Goal: Task Accomplishment & Management: Use online tool/utility

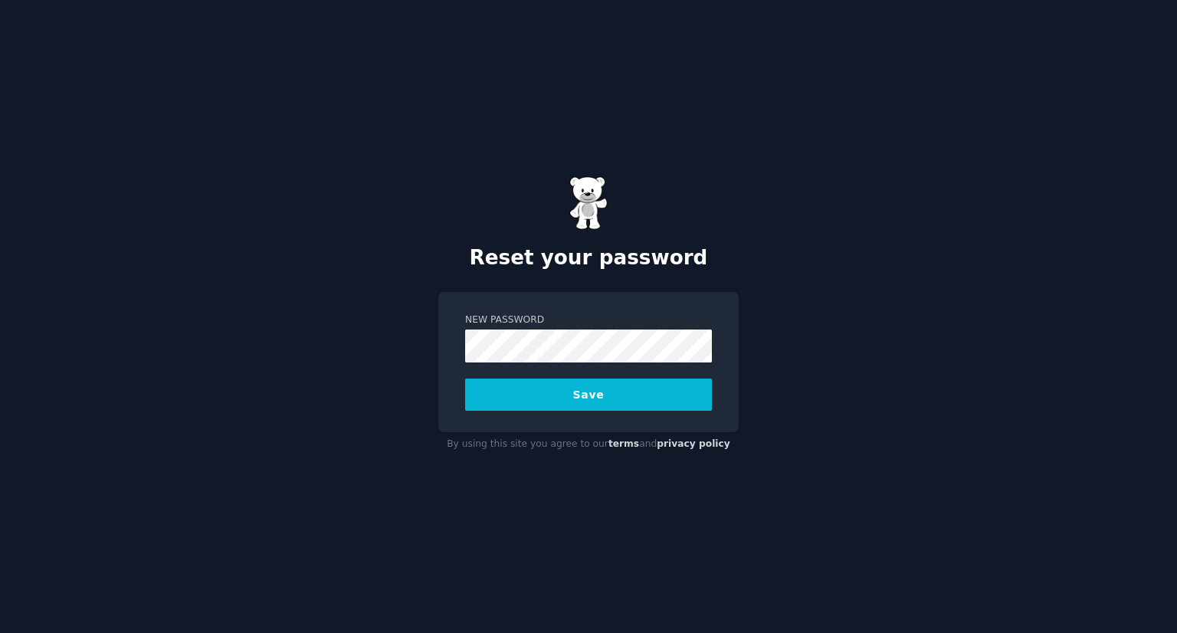
click at [465, 379] on button "Save" at bounding box center [588, 395] width 247 height 32
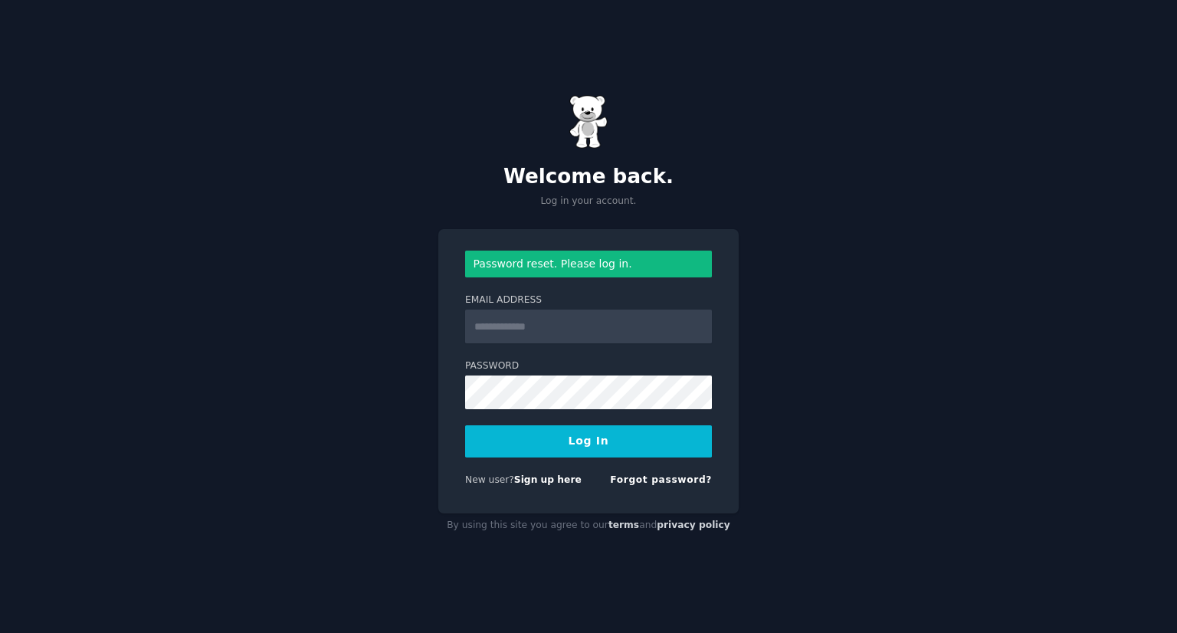
click at [542, 323] on input "Email Address" at bounding box center [588, 327] width 247 height 34
type input "**********"
click at [465, 425] on button "Log In" at bounding box center [588, 441] width 247 height 32
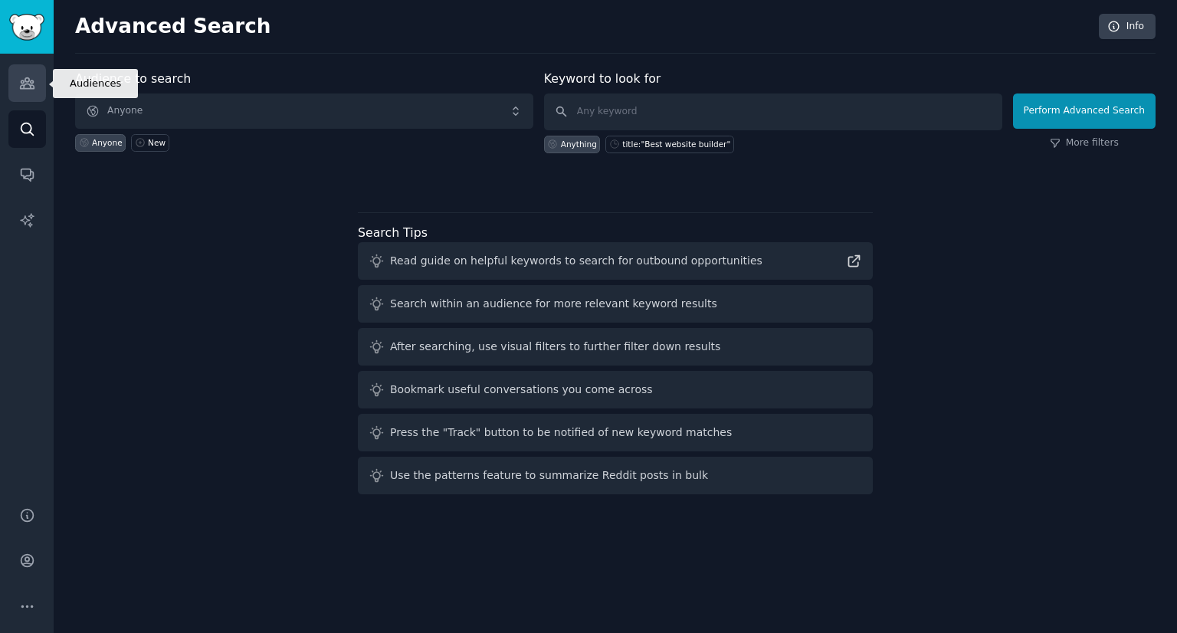
click at [23, 80] on icon "Sidebar" at bounding box center [27, 83] width 14 height 11
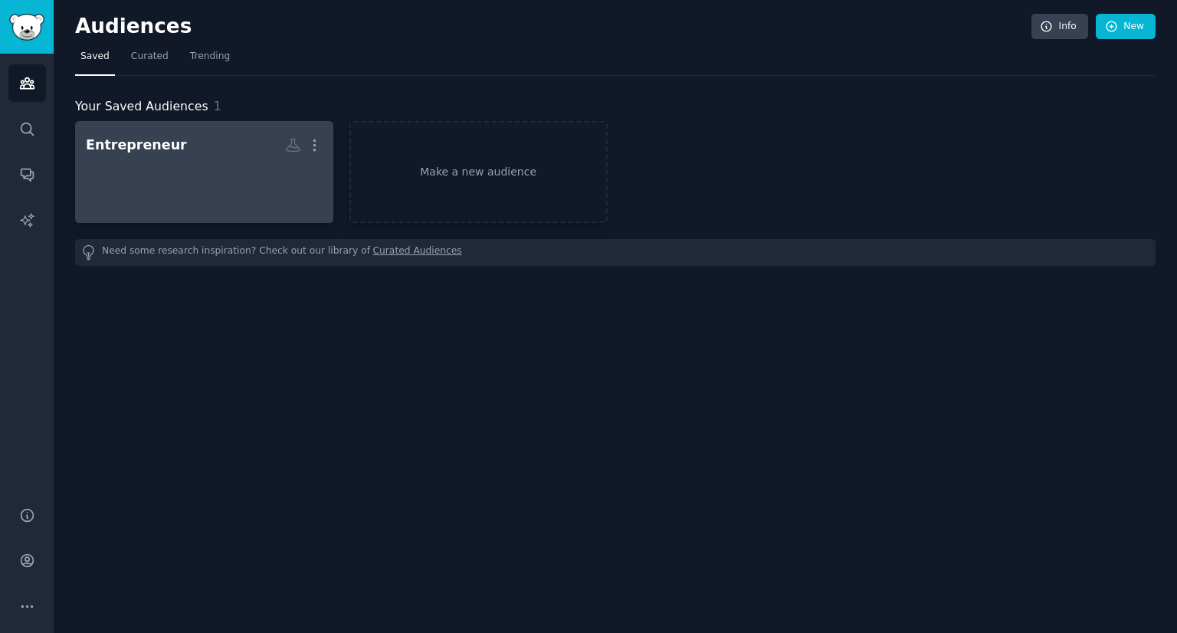
click at [227, 176] on div at bounding box center [204, 186] width 237 height 54
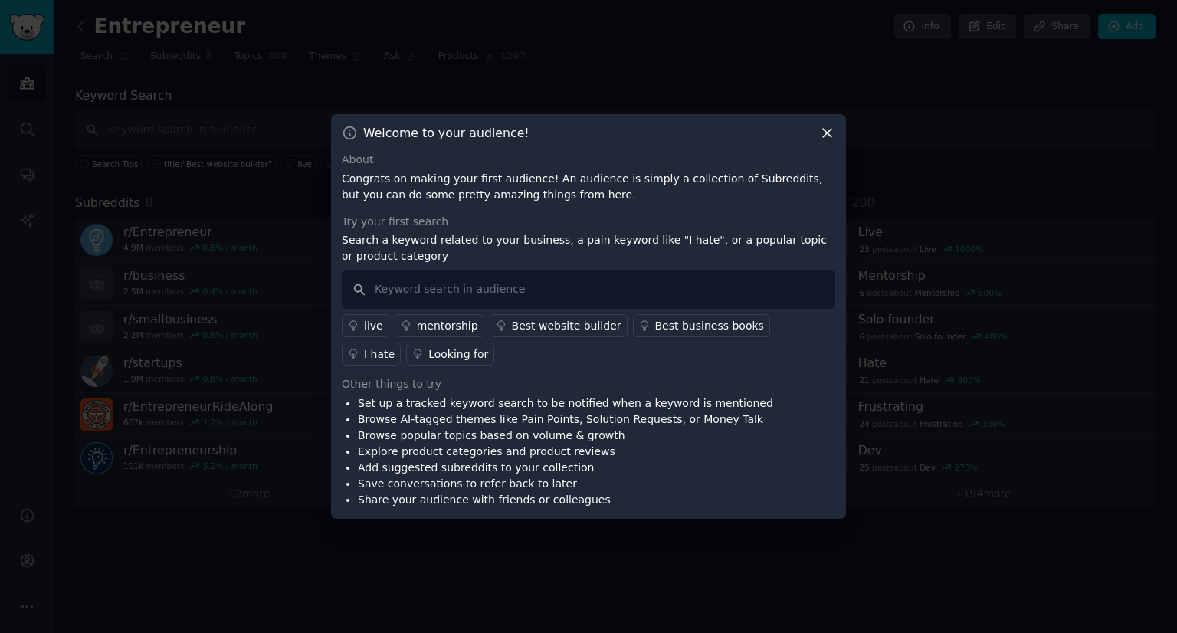
click at [831, 135] on icon at bounding box center [827, 133] width 16 height 16
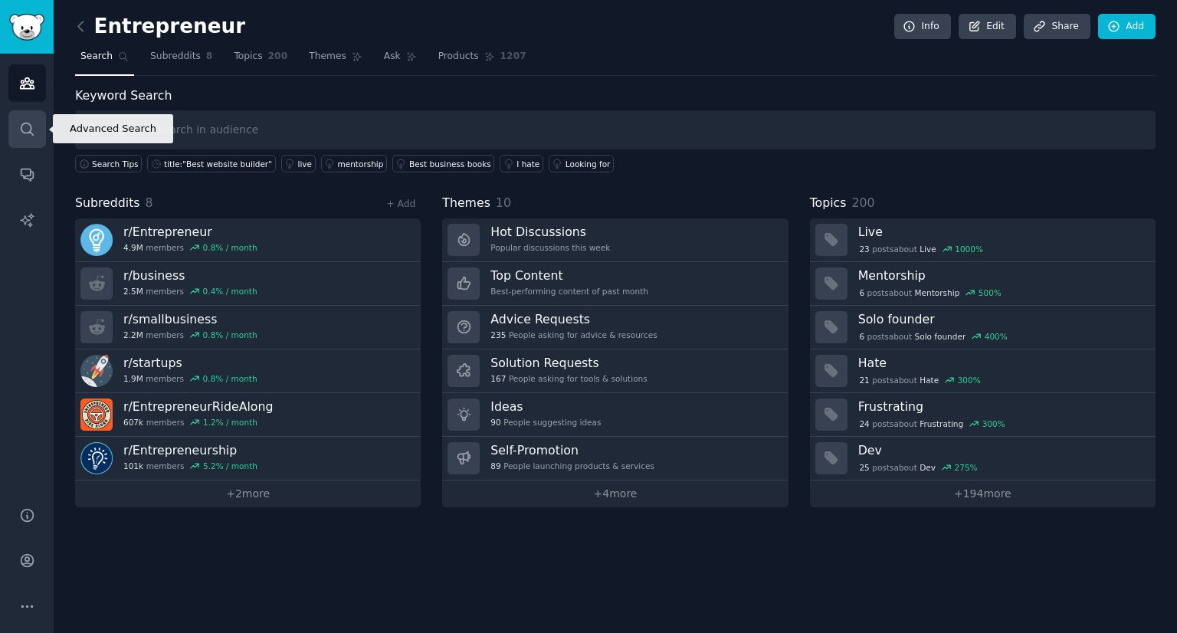
click at [31, 123] on icon "Sidebar" at bounding box center [27, 129] width 16 height 16
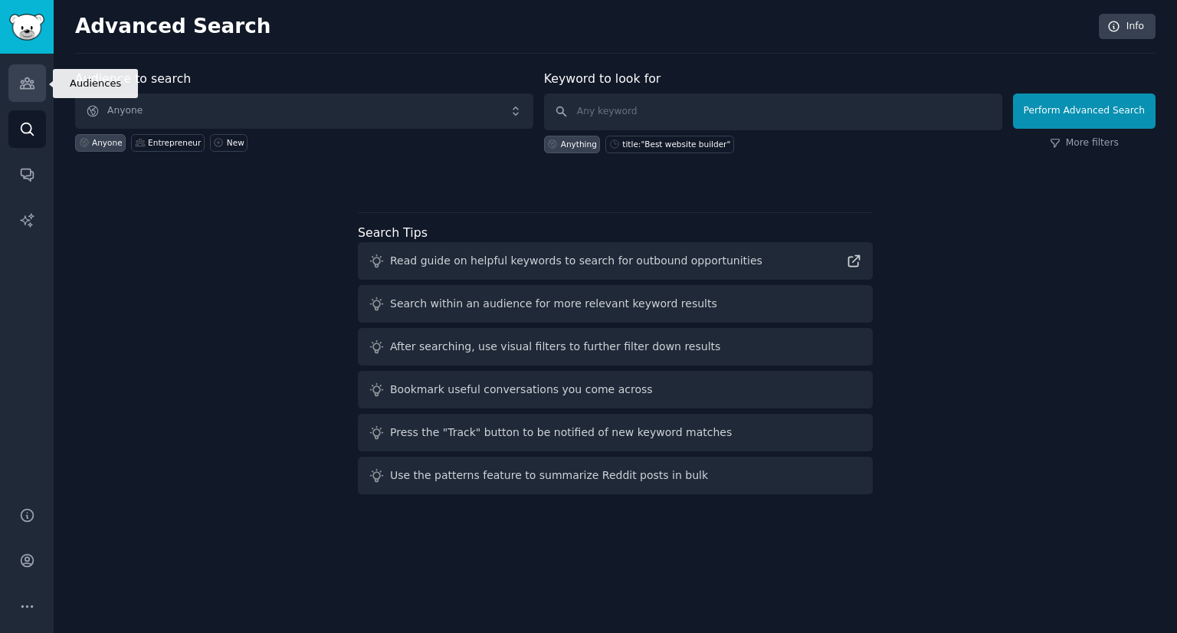
click at [28, 78] on icon "Sidebar" at bounding box center [27, 83] width 14 height 11
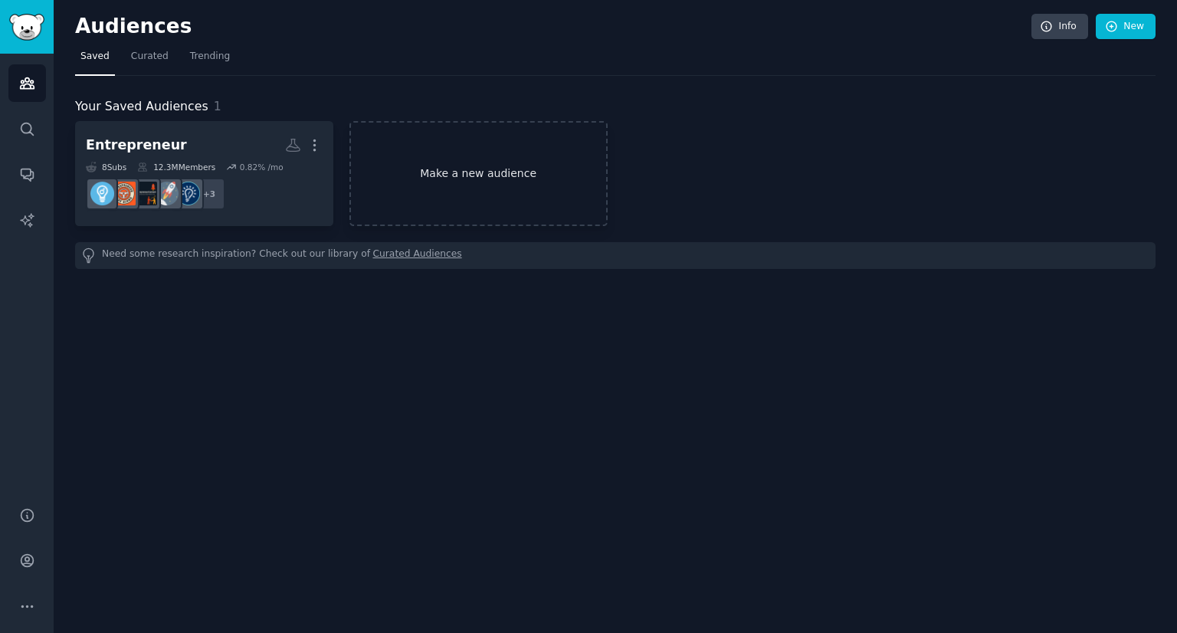
click at [439, 160] on link "Make a new audience" at bounding box center [478, 173] width 258 height 105
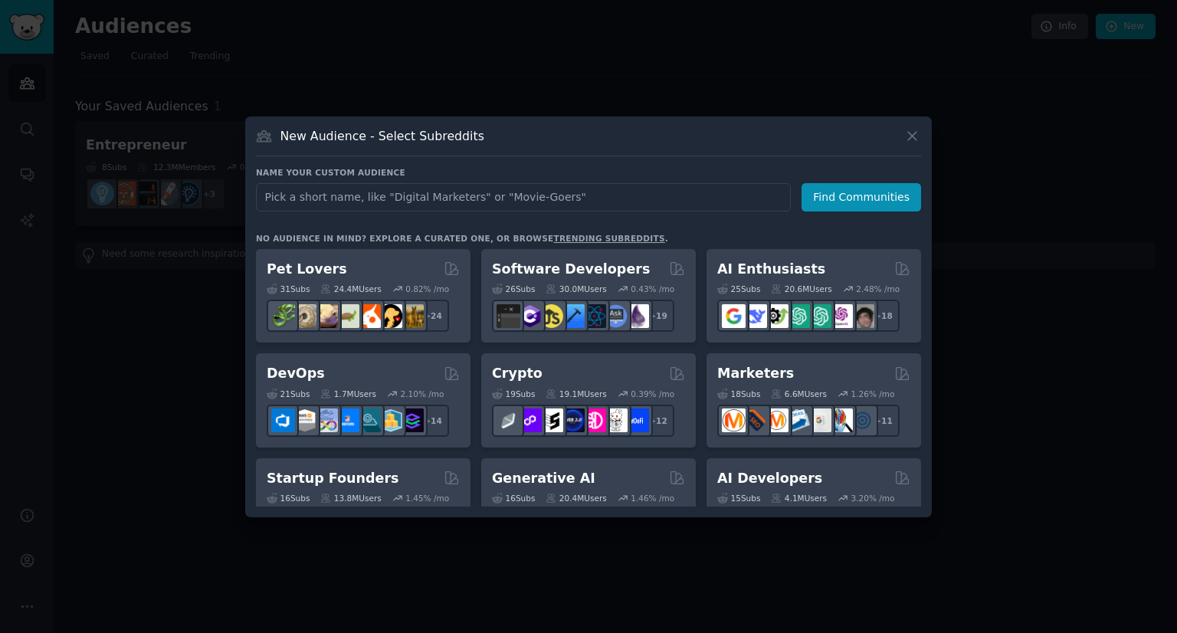
click at [389, 183] on input "text" at bounding box center [523, 197] width 535 height 28
type input "Kombucha"
click at [877, 196] on button "Find Communities" at bounding box center [861, 197] width 120 height 28
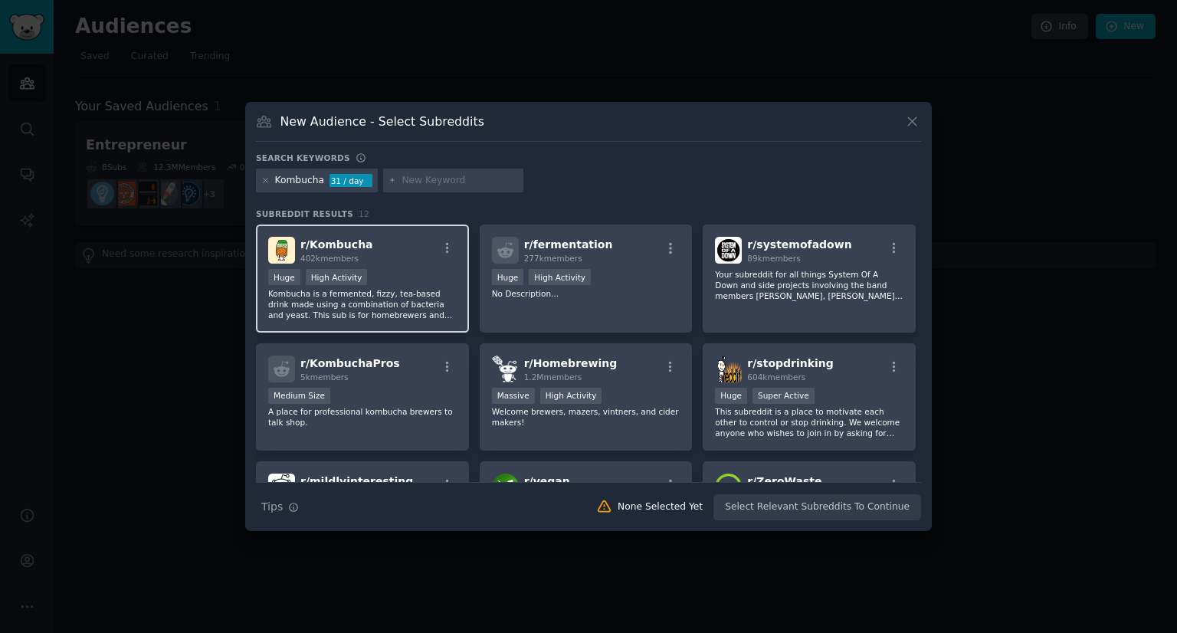
click at [384, 264] on div "r/ Kombucha 402k members Huge High Activity Kombucha is a fermented, fizzy, tea…" at bounding box center [362, 279] width 213 height 108
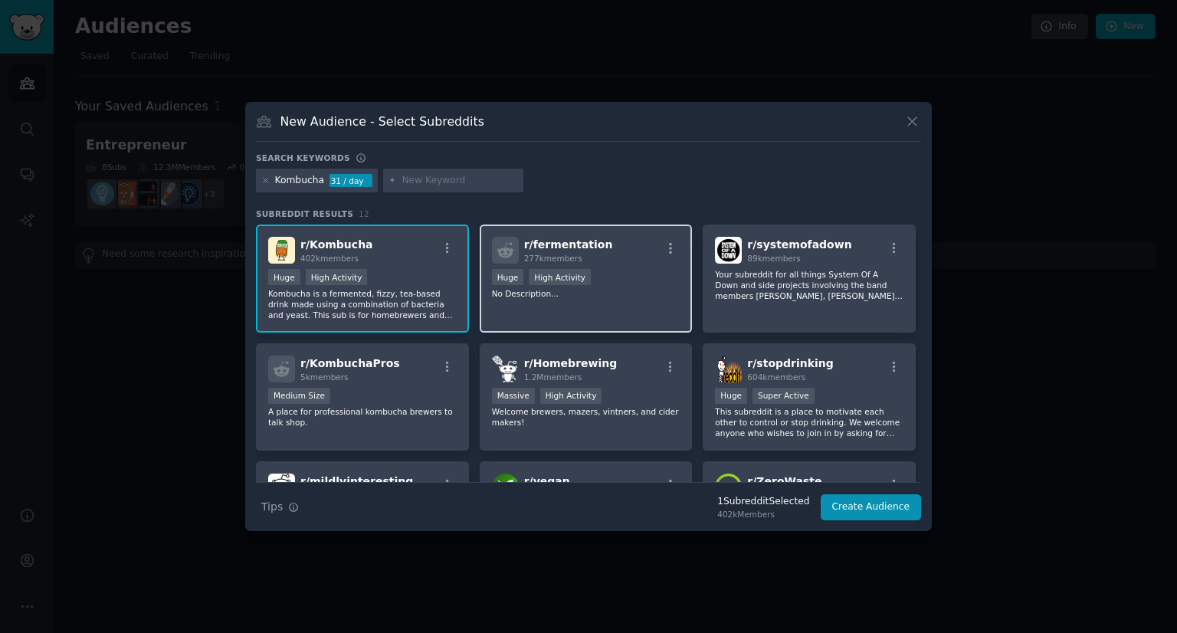
click at [631, 261] on div "r/ fermentation 277k members" at bounding box center [586, 250] width 188 height 27
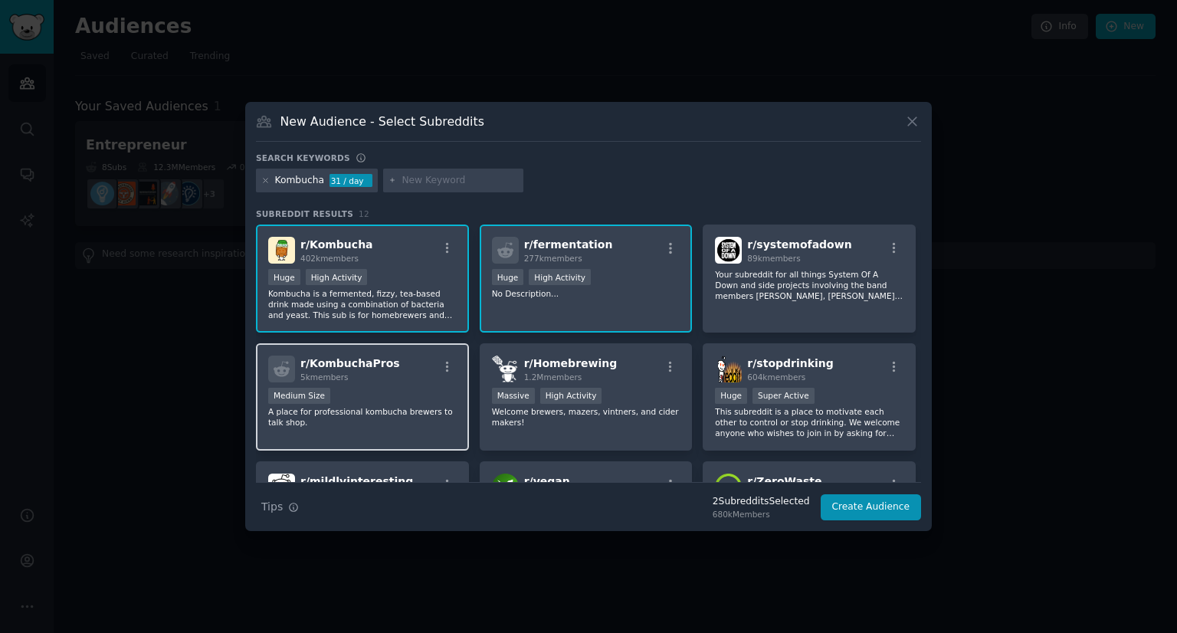
click at [379, 380] on div "5k members" at bounding box center [350, 377] width 100 height 11
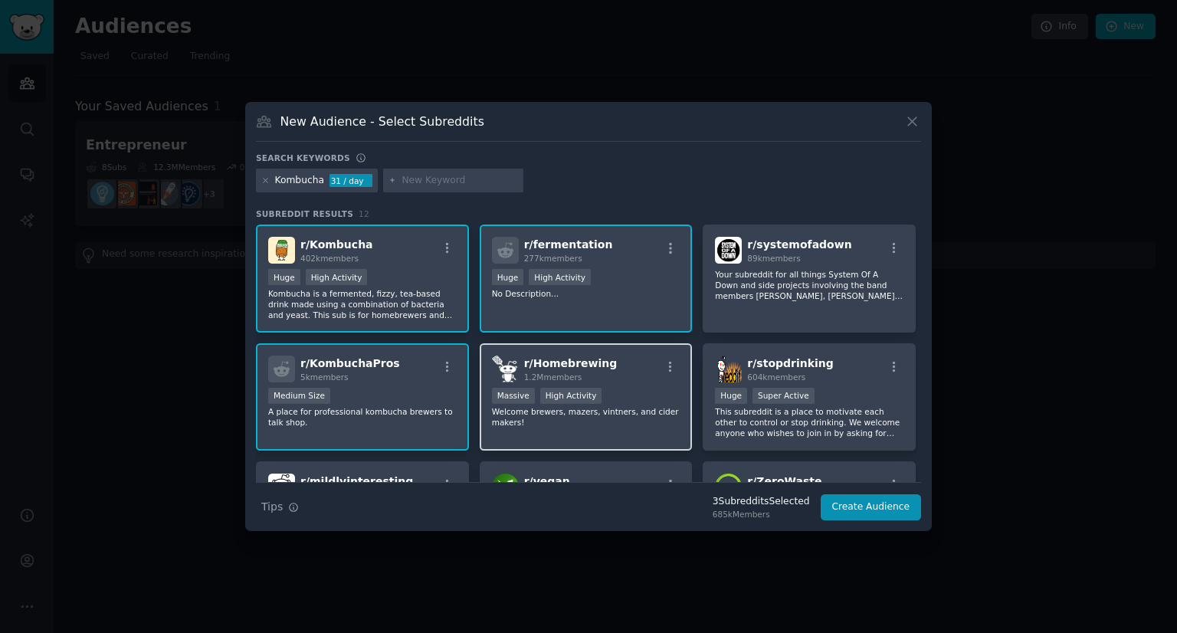
click at [621, 381] on div "r/ Homebrewing 1.2M members" at bounding box center [586, 369] width 188 height 27
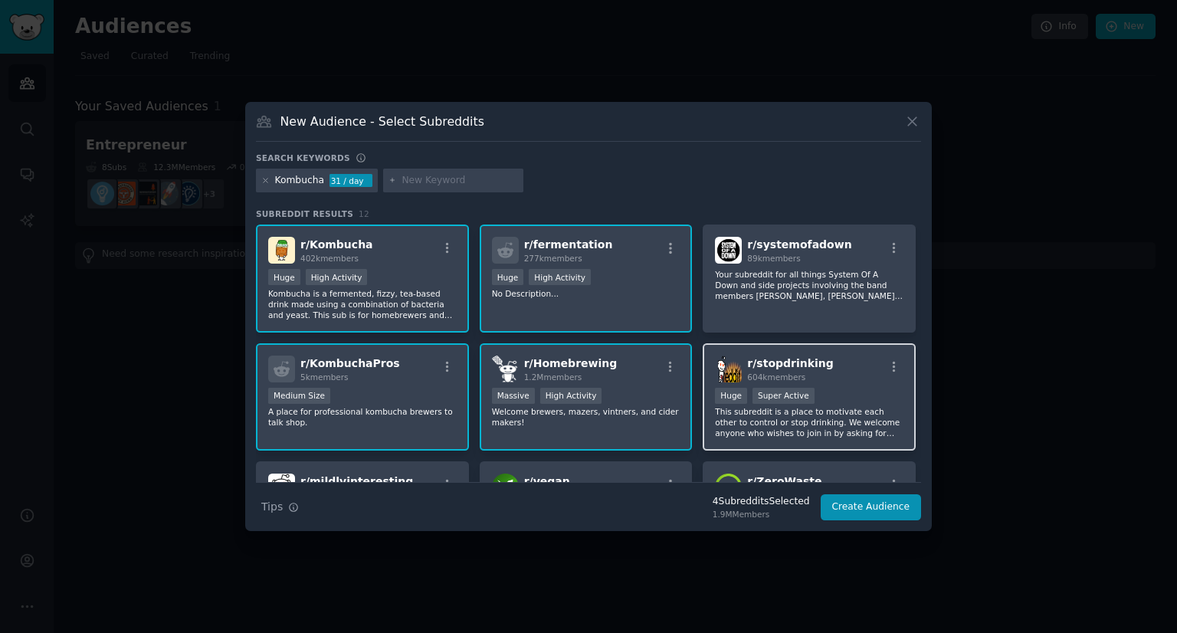
click at [852, 374] on div "r/ stopdrinking 604k members" at bounding box center [809, 369] width 188 height 27
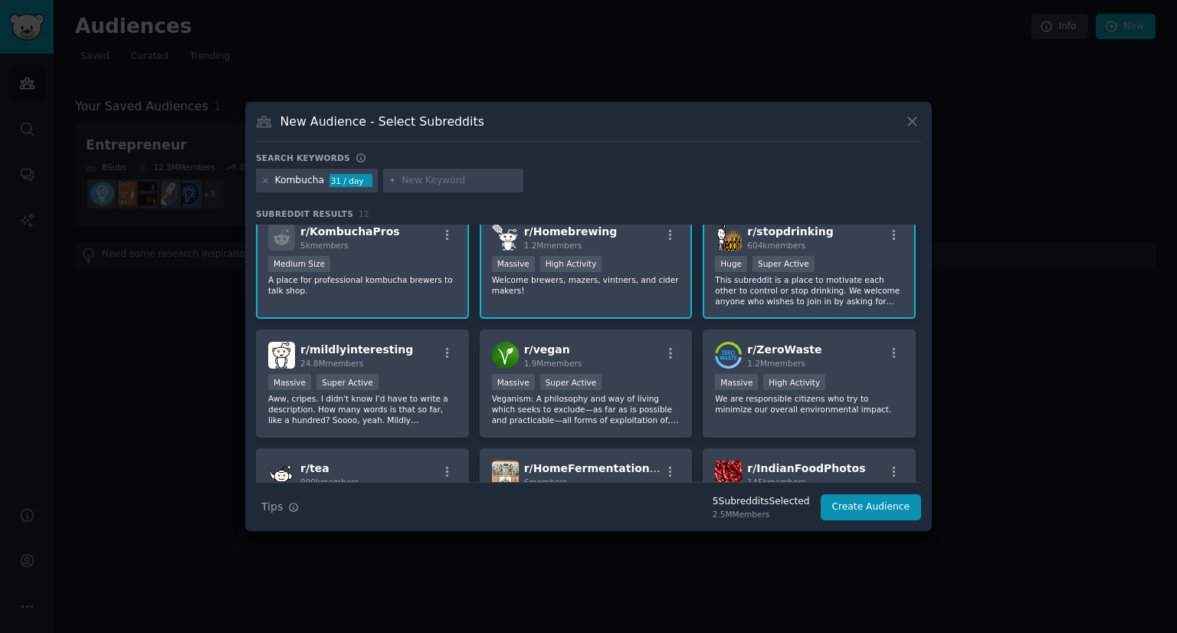
scroll to position [165, 0]
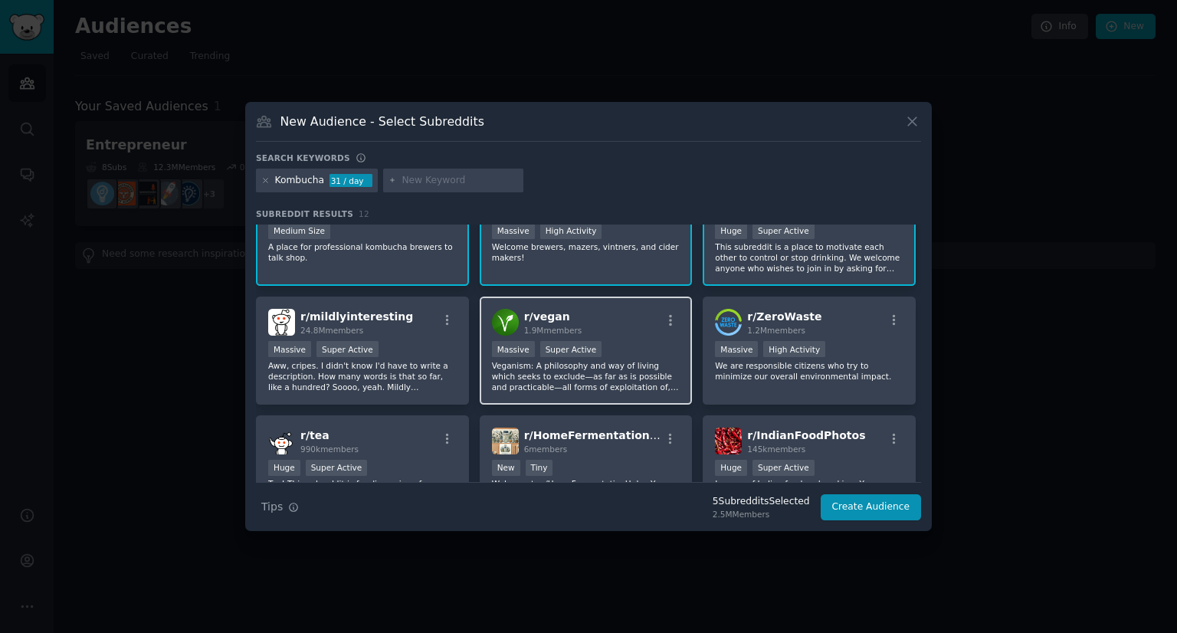
click at [602, 334] on div "r/ vegan 1.9M members Massive Super Active Veganism: A philosophy and way of li…" at bounding box center [586, 351] width 213 height 108
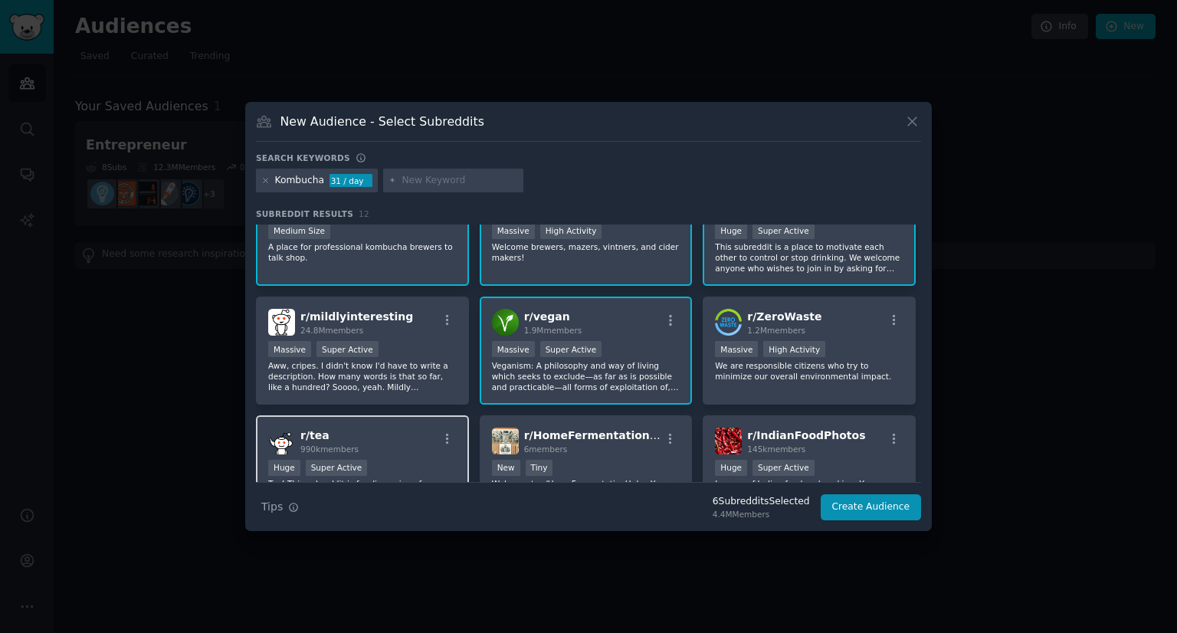
click at [392, 440] on div "r/ tea 990k members" at bounding box center [362, 441] width 188 height 27
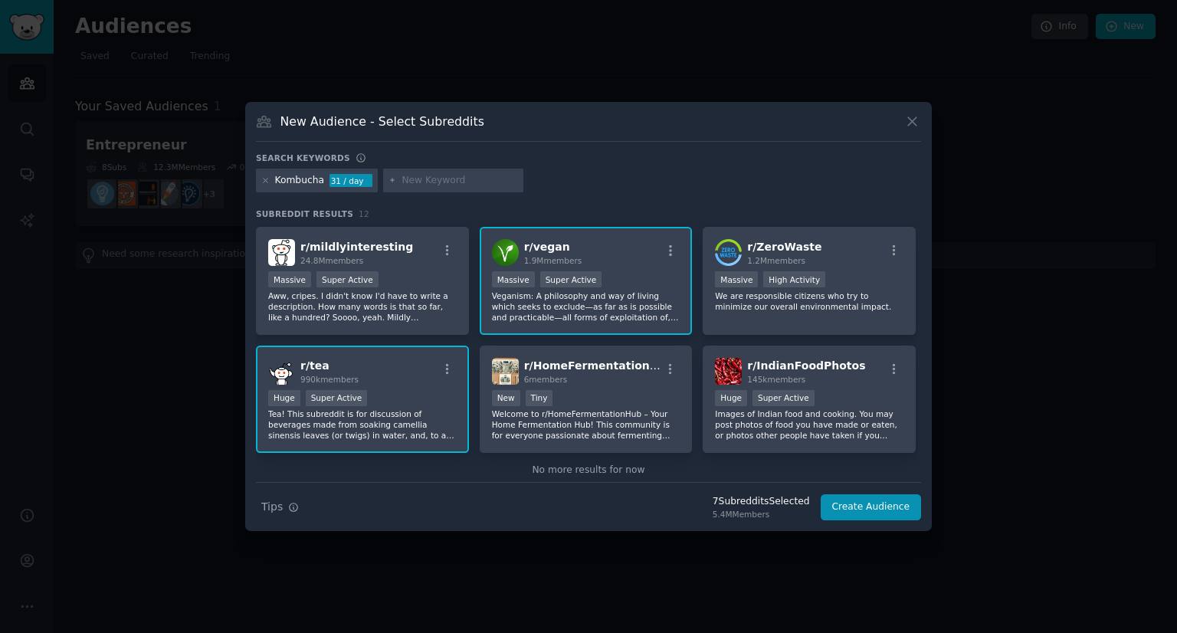
scroll to position [245, 0]
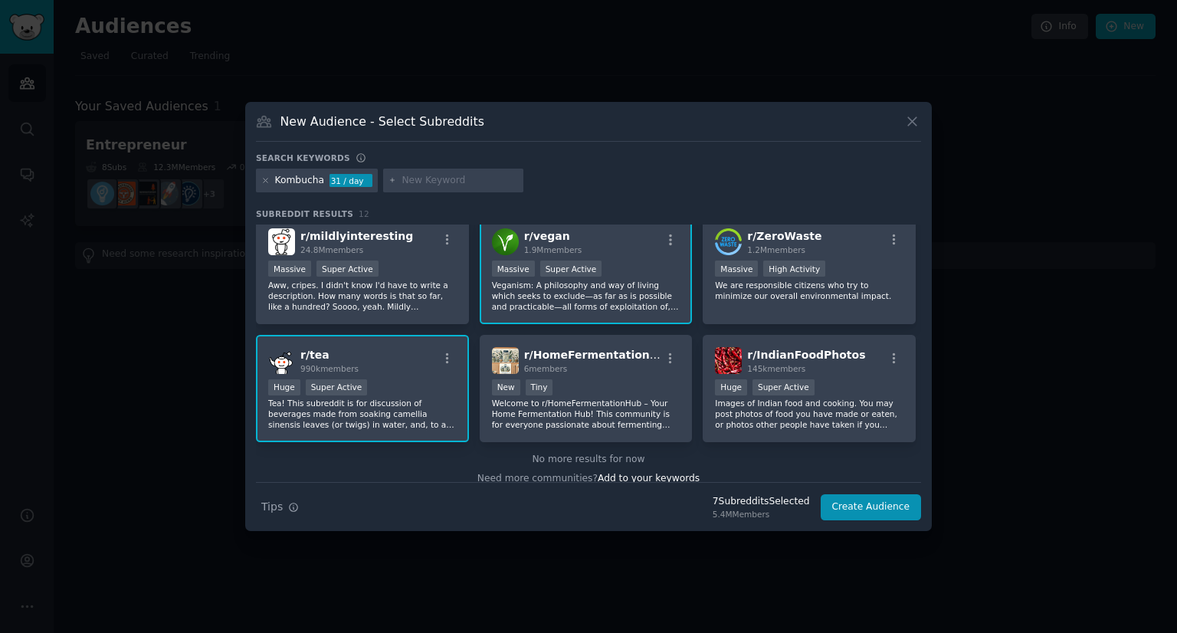
click at [402, 182] on input "text" at bounding box center [460, 181] width 116 height 14
type input "no alcohol"
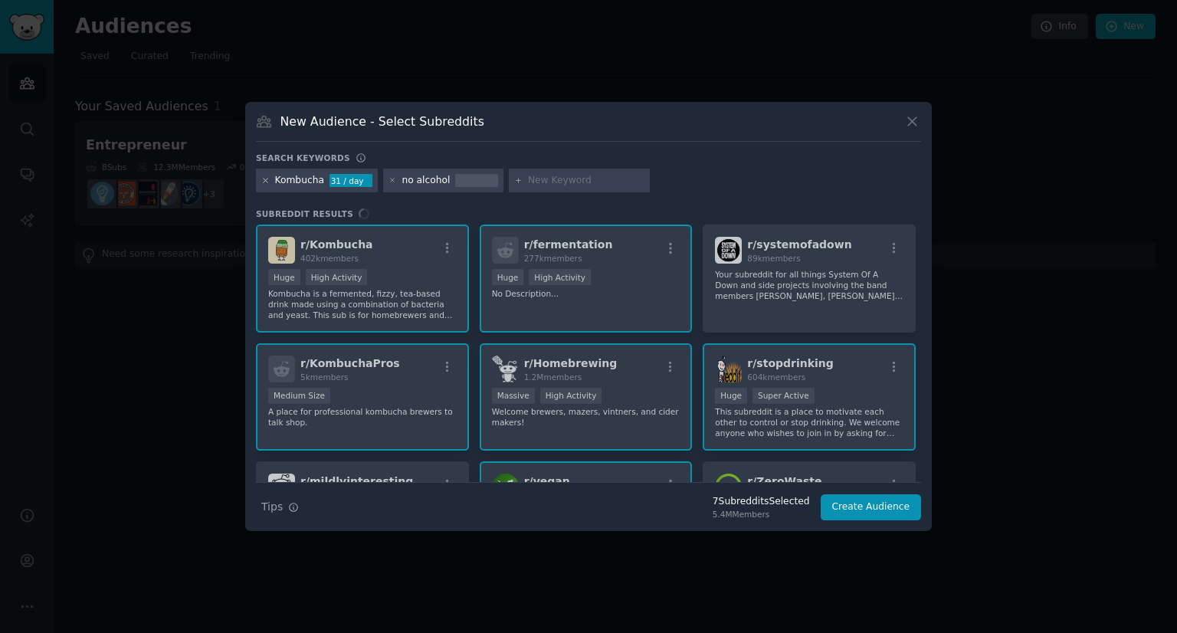
click at [267, 182] on icon at bounding box center [265, 180] width 8 height 8
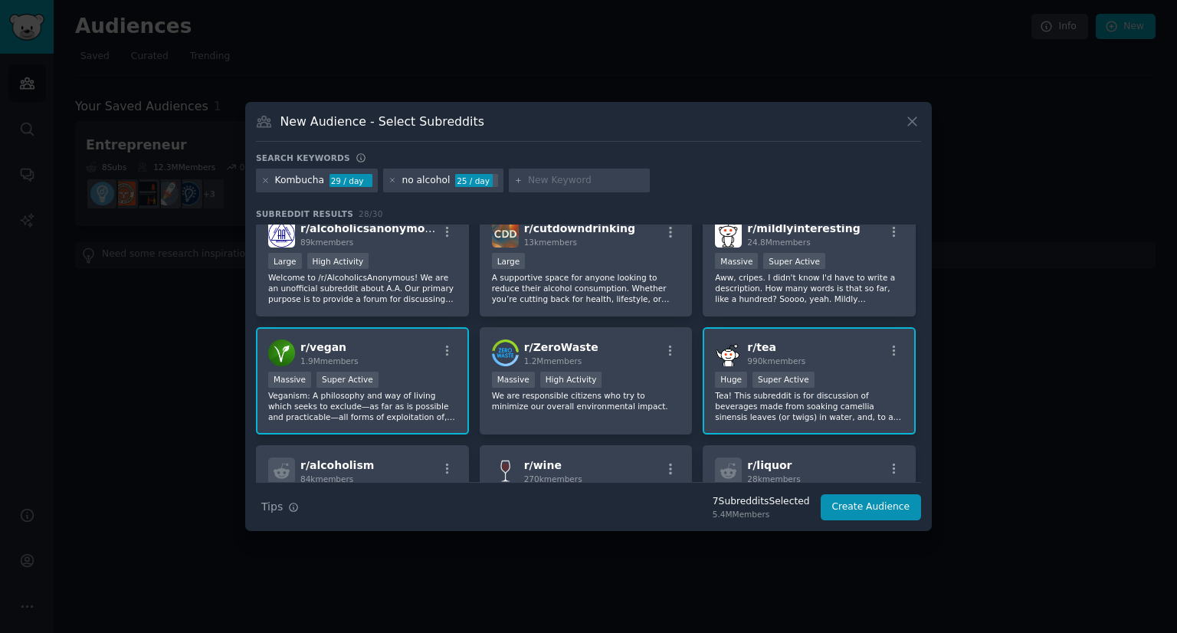
scroll to position [283, 0]
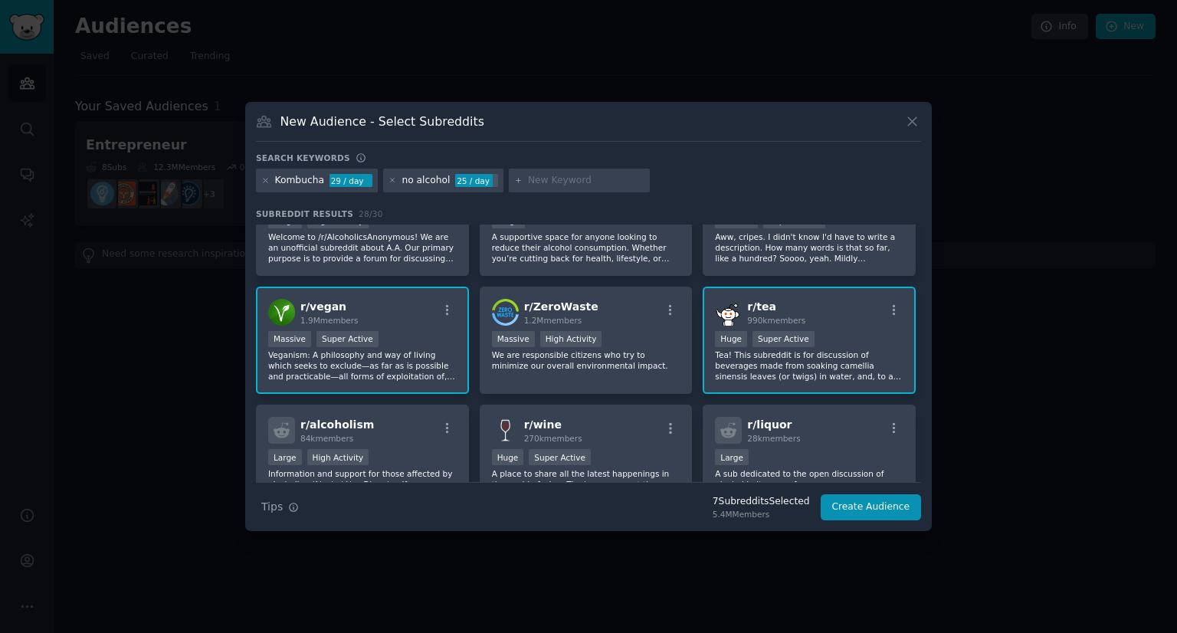
click at [824, 333] on div "Huge Super Active" at bounding box center [809, 340] width 188 height 19
click at [885, 362] on p "Tea! This subreddit is for discussion of beverages made from soaking camellia s…" at bounding box center [809, 365] width 188 height 32
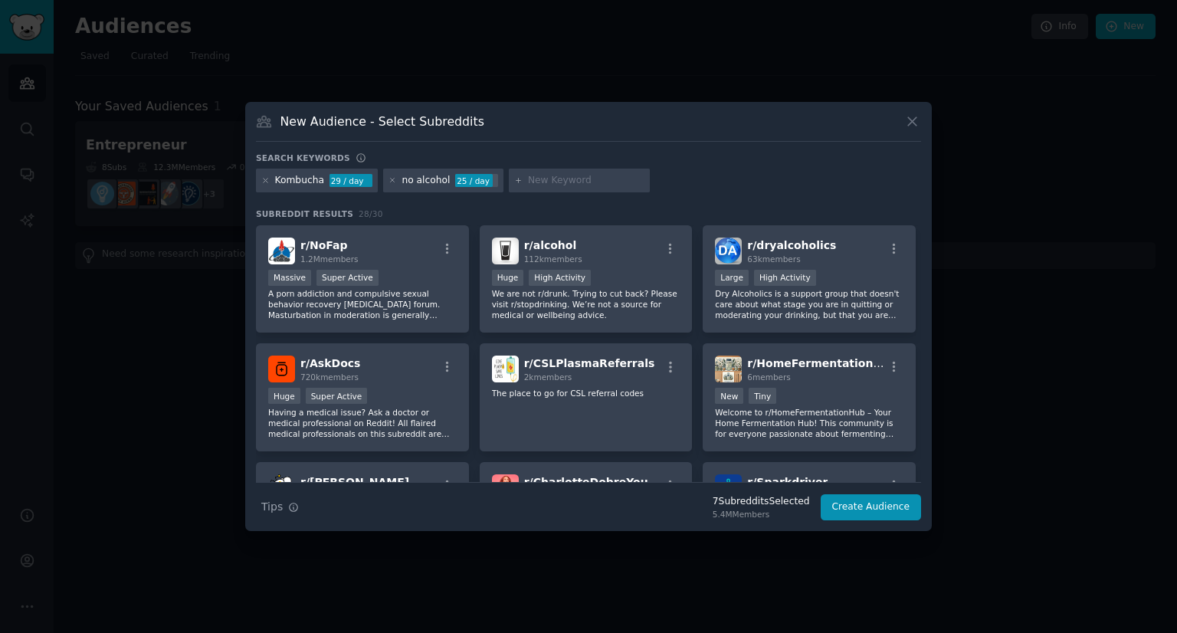
scroll to position [585, 0]
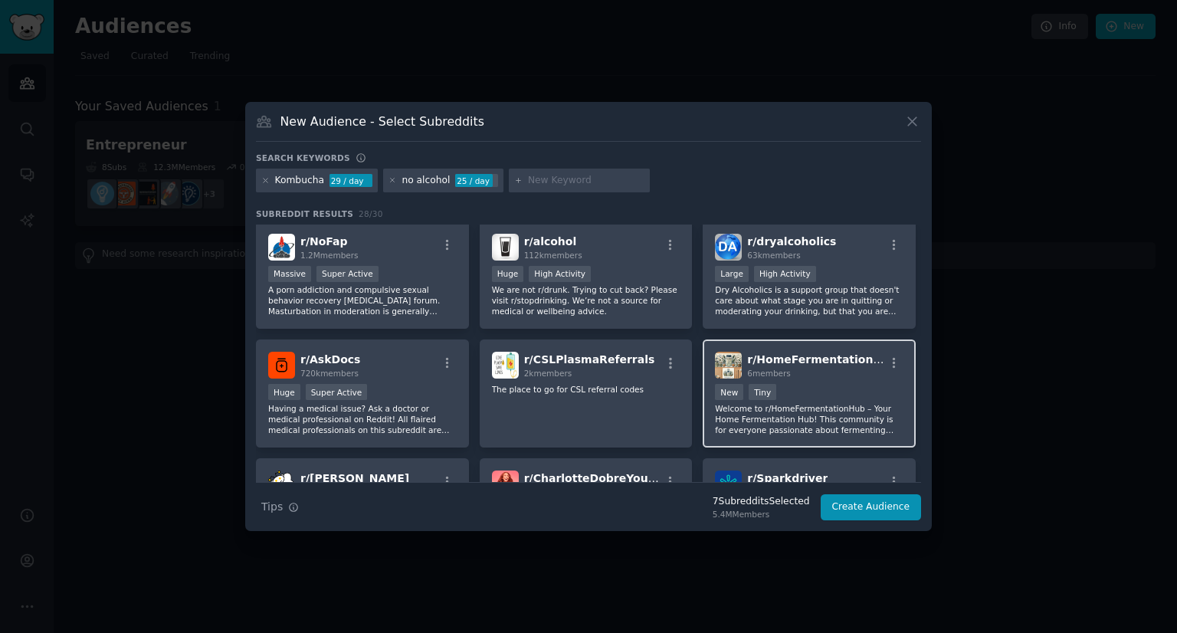
click at [817, 403] on p "Welcome to r/HomeFermentationHub – Your Home Fermentation Hub! This community i…" at bounding box center [809, 419] width 188 height 32
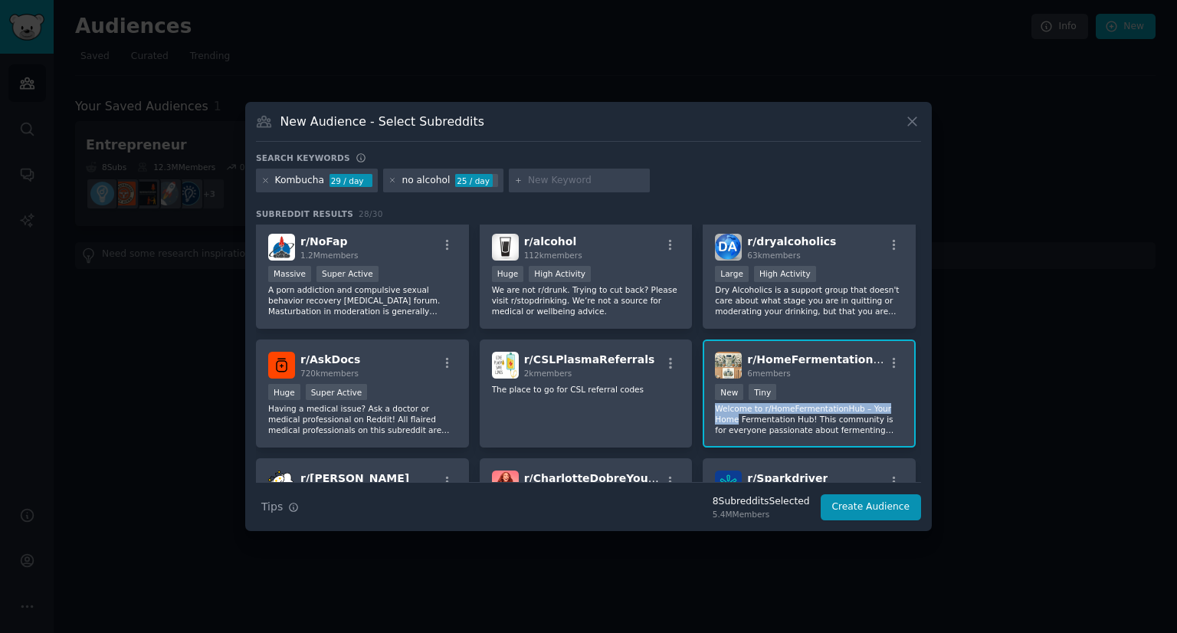
drag, startPoint x: 921, startPoint y: 381, endPoint x: 920, endPoint y: 400, distance: 19.2
click at [920, 400] on div "New Audience - Select Subreddits Search keywords Kombucha 29 / day no alcohol 2…" at bounding box center [588, 317] width 687 height 430
click at [913, 385] on div "r/ Kombucha 402k members Huge High Activity Kombucha is a fermented, fizzy, tea…" at bounding box center [588, 221] width 665 height 1162
drag, startPoint x: 921, startPoint y: 372, endPoint x: 914, endPoint y: 428, distance: 56.4
click at [914, 428] on div "New Audience - Select Subreddits Search keywords Kombucha 29 / day no alcohol 2…" at bounding box center [588, 317] width 687 height 430
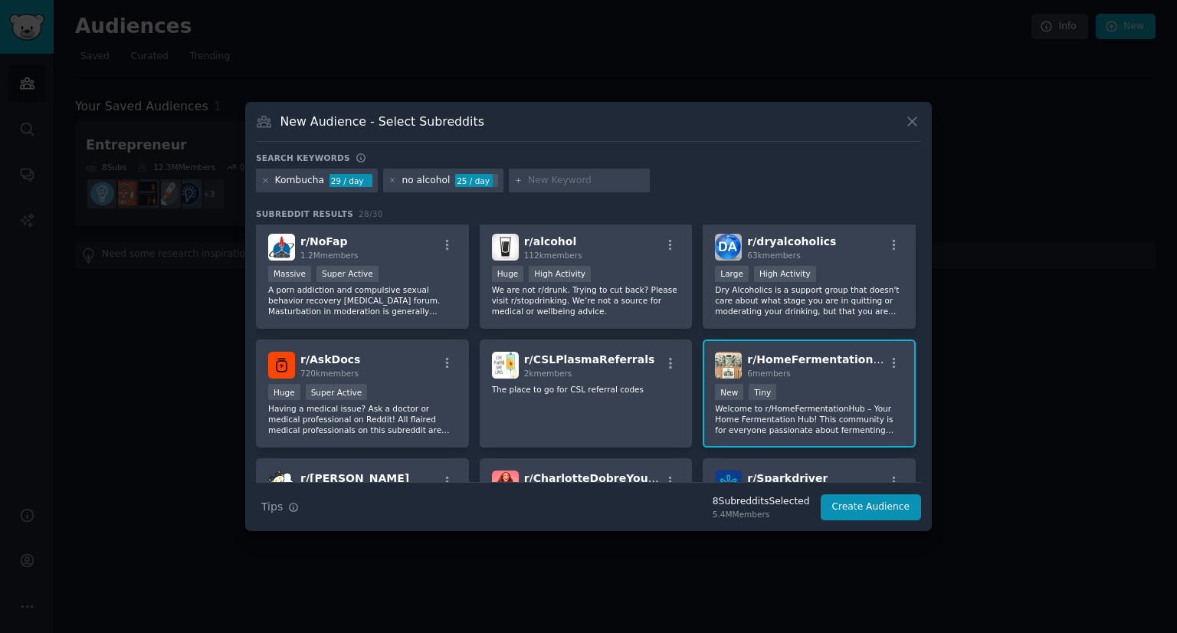
click at [533, 178] on input "text" at bounding box center [586, 181] width 116 height 14
type input "healthy"
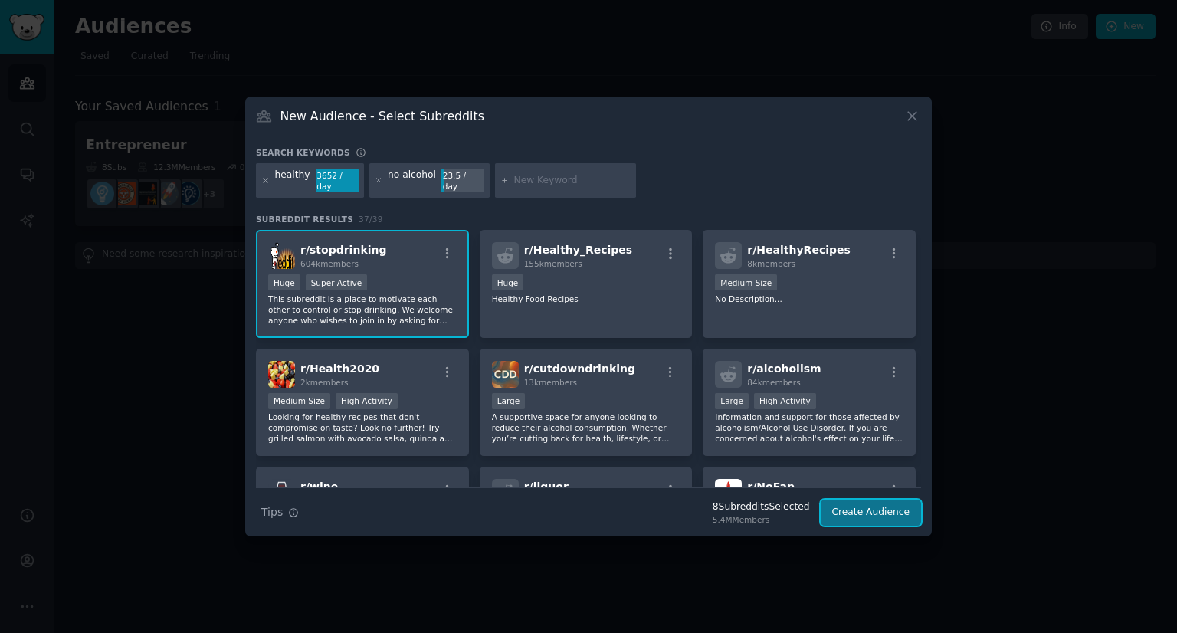
click at [869, 500] on button "Create Audience" at bounding box center [871, 513] width 101 height 26
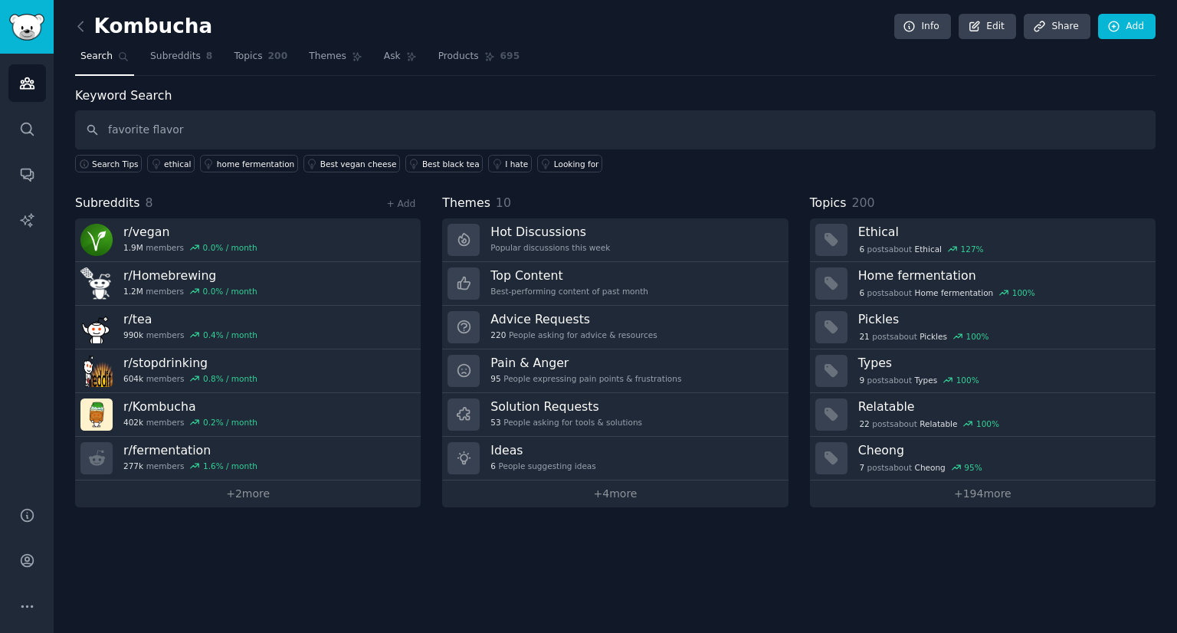
type input "favorite flavor"
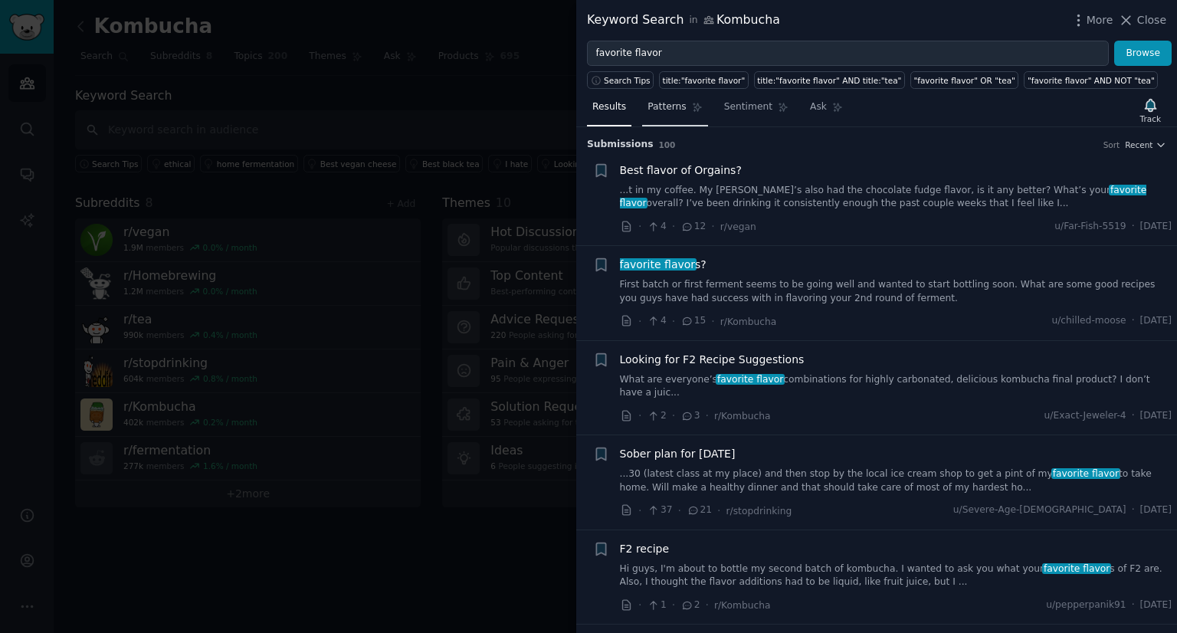
click at [669, 115] on link "Patterns" at bounding box center [674, 110] width 65 height 31
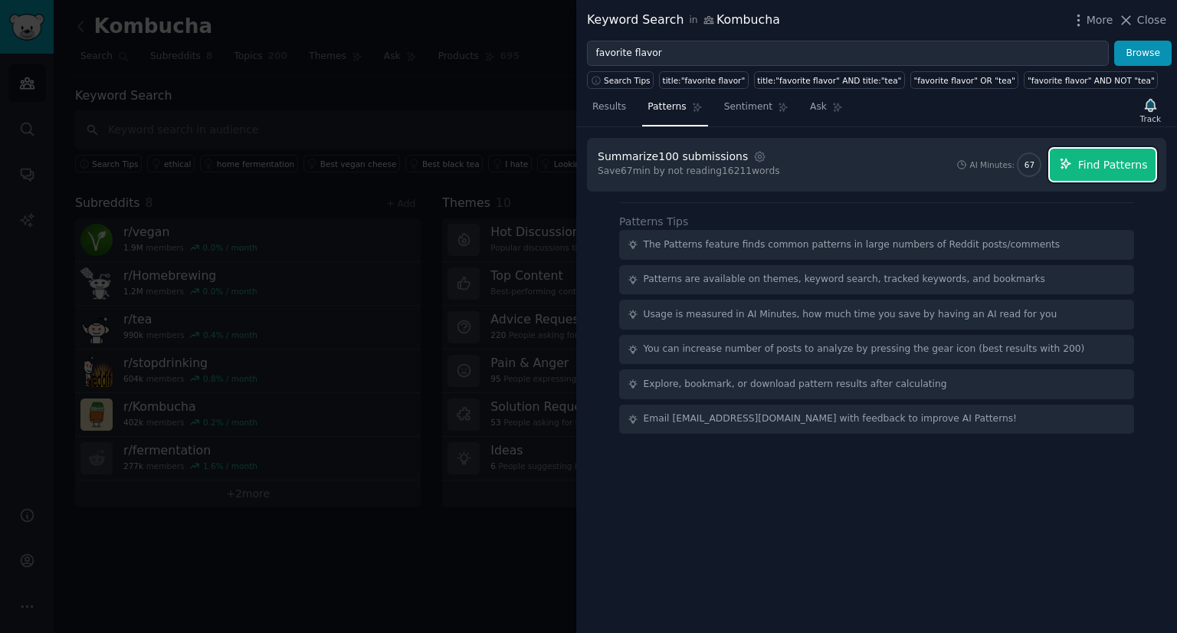
click at [1100, 168] on span "Find Patterns" at bounding box center [1113, 165] width 70 height 16
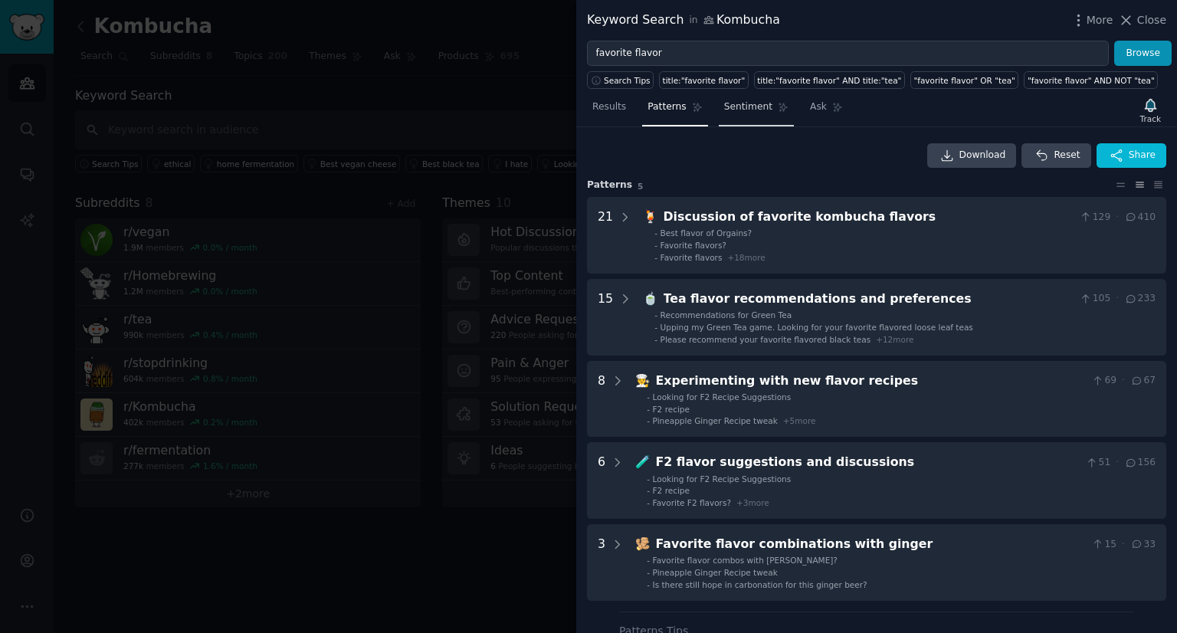
click at [738, 107] on span "Sentiment" at bounding box center [748, 107] width 48 height 14
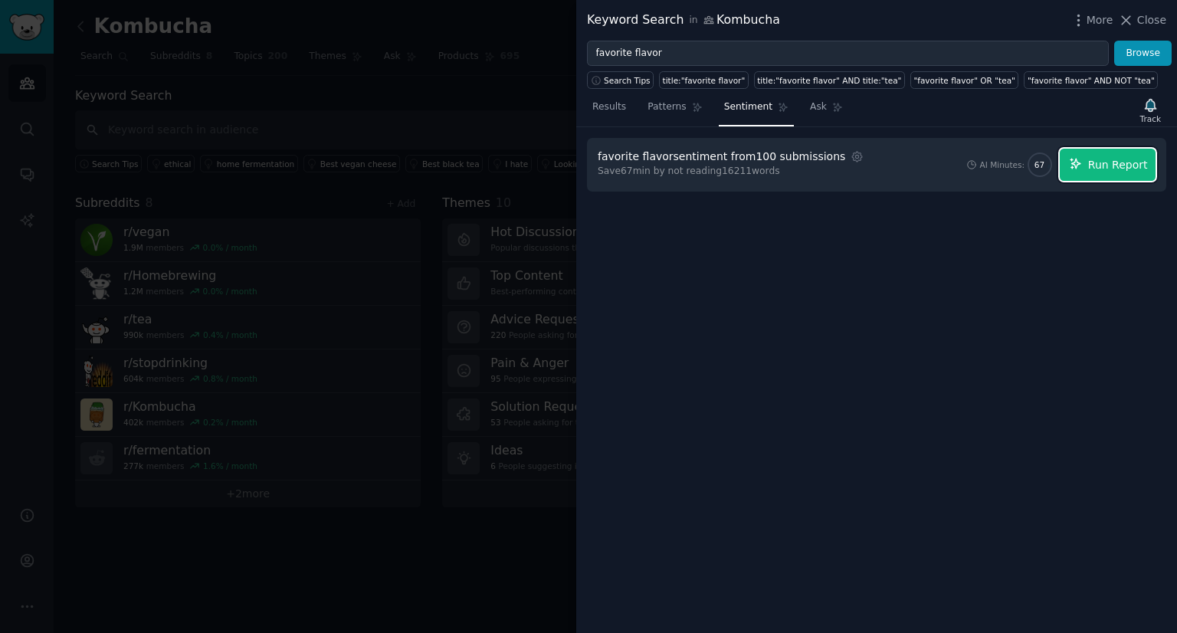
click at [1112, 169] on span "Run Report" at bounding box center [1118, 165] width 60 height 16
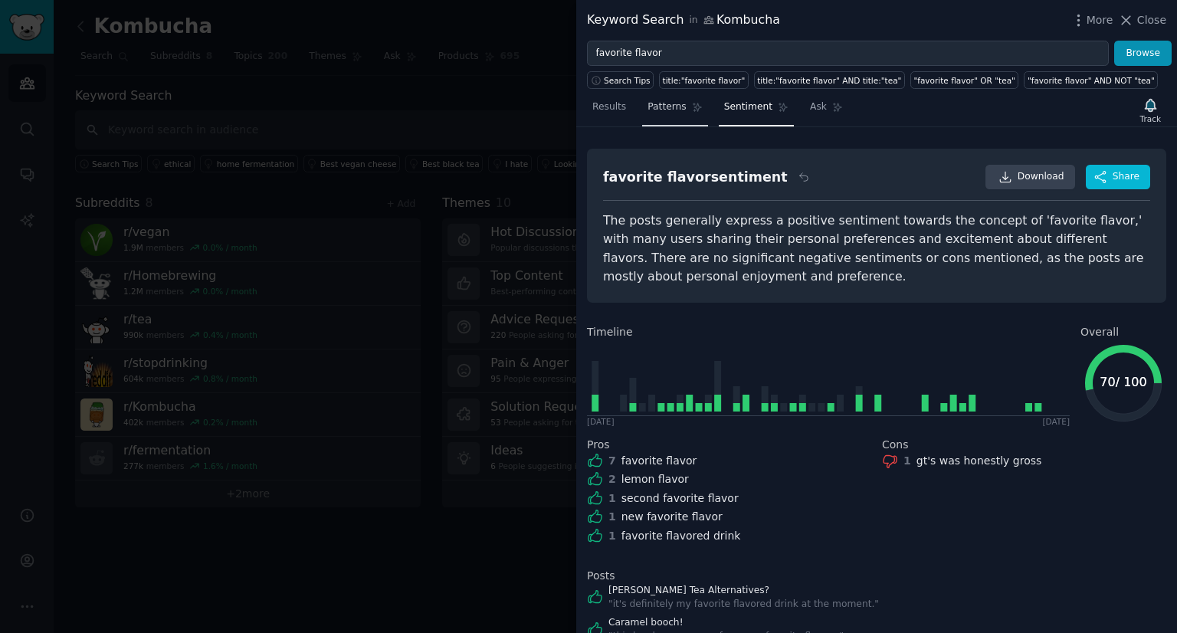
click at [660, 115] on link "Patterns" at bounding box center [674, 110] width 65 height 31
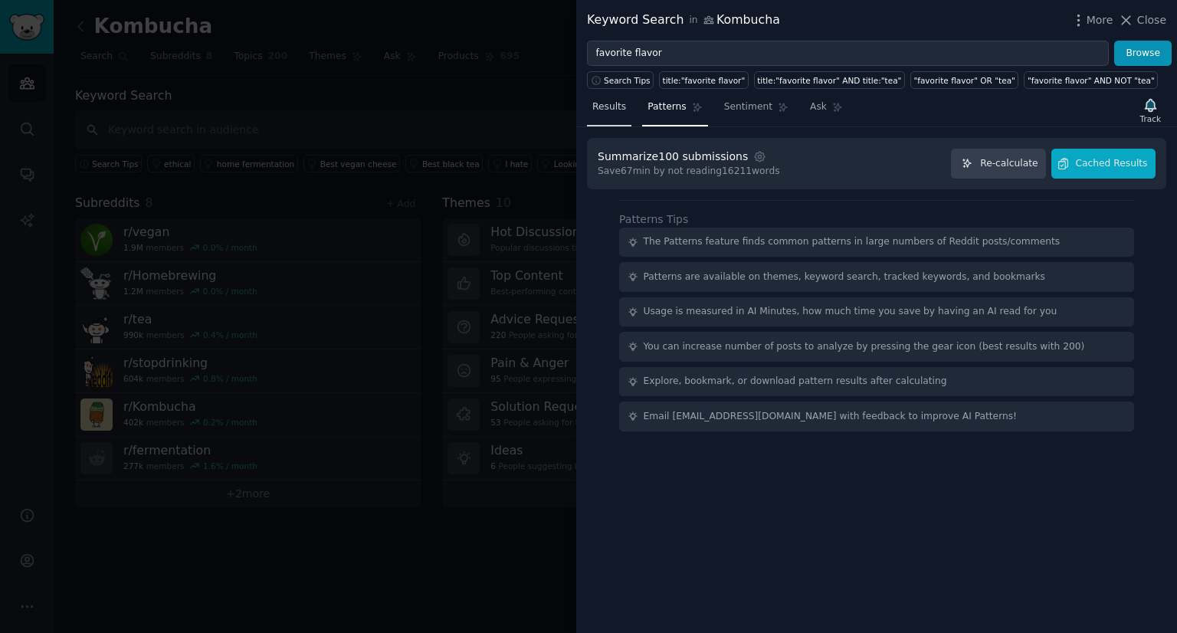
click at [611, 111] on span "Results" at bounding box center [609, 107] width 34 height 14
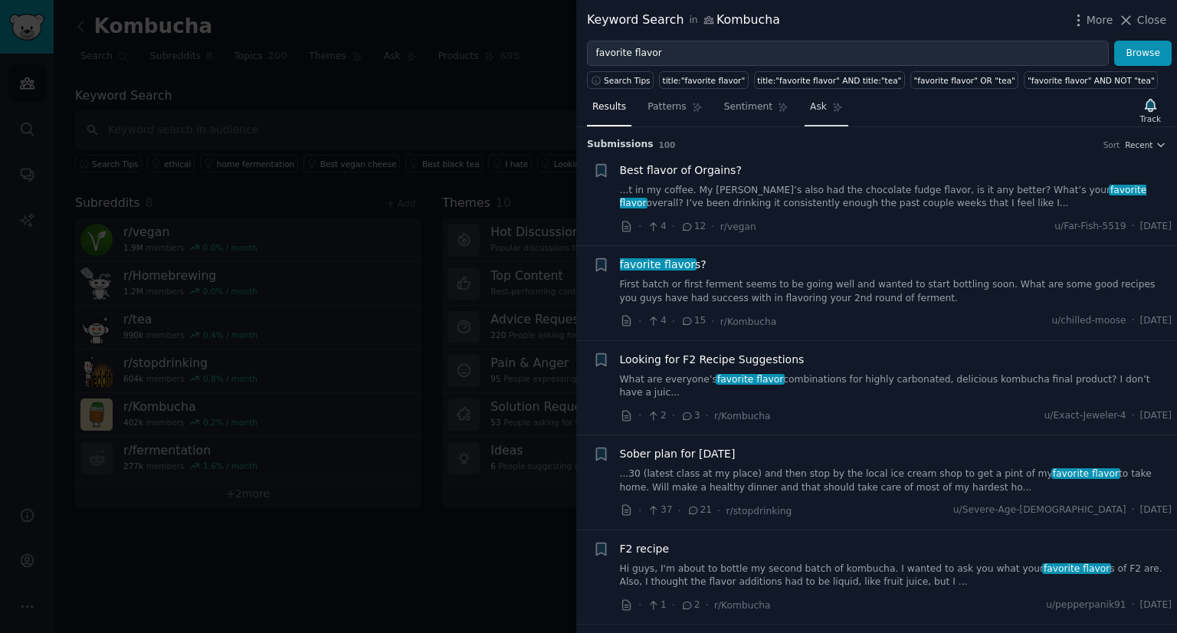
click at [810, 108] on span "Ask" at bounding box center [818, 107] width 17 height 14
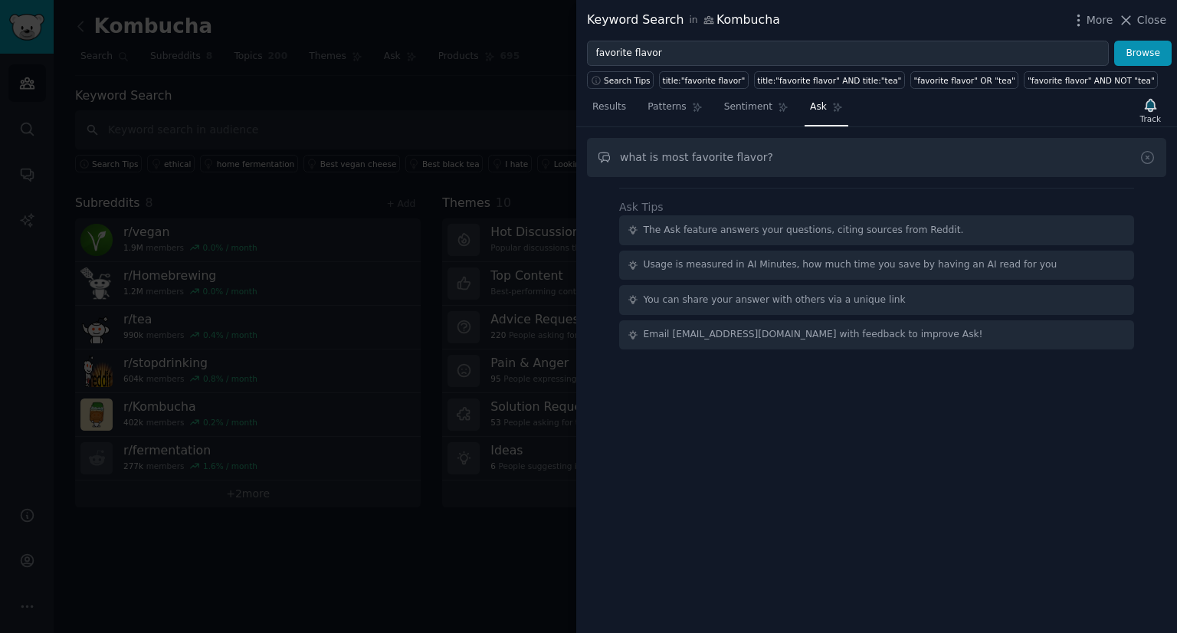
type input "what is most favorite flavor?"
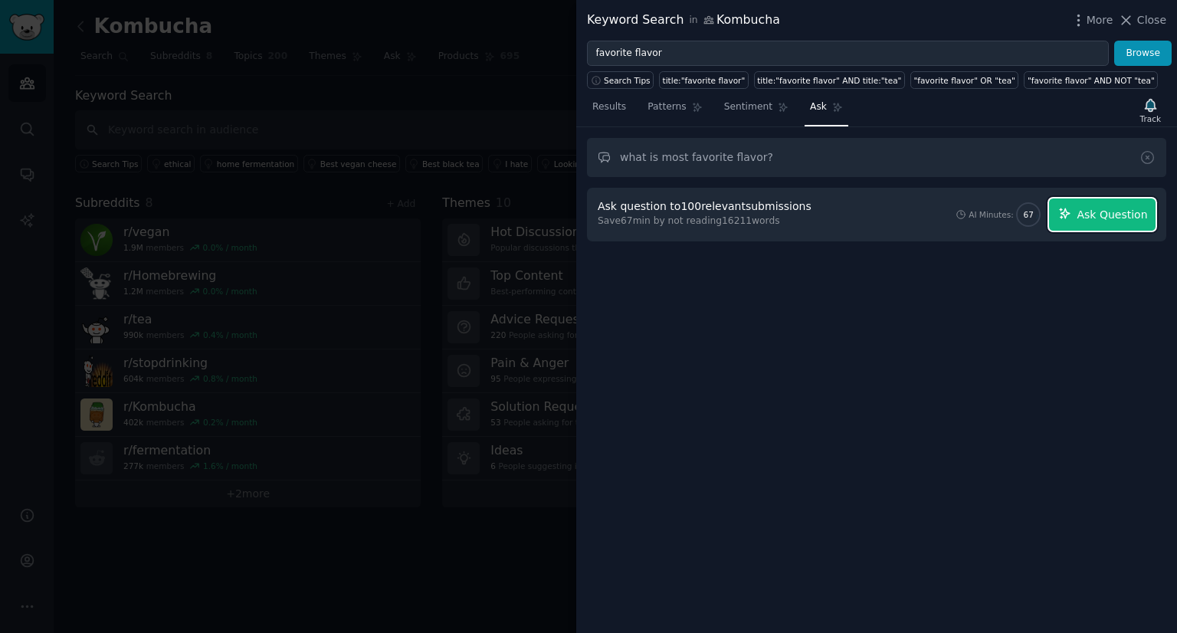
click at [1094, 208] on span "Ask Question" at bounding box center [1112, 215] width 70 height 16
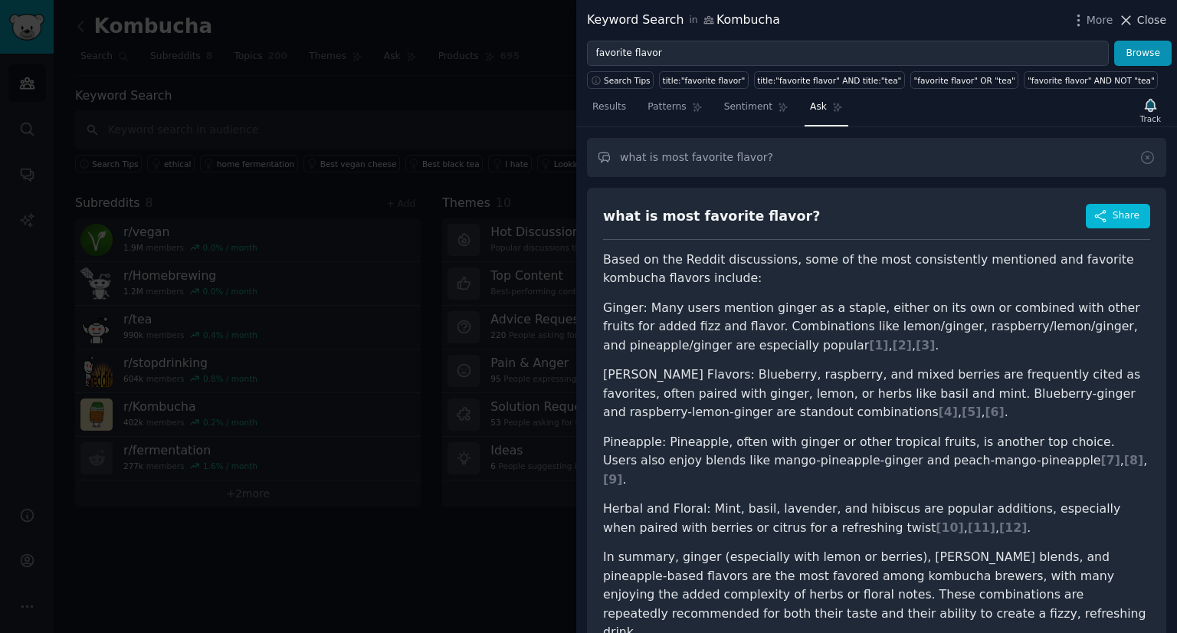
click at [1134, 23] on icon at bounding box center [1126, 20] width 16 height 16
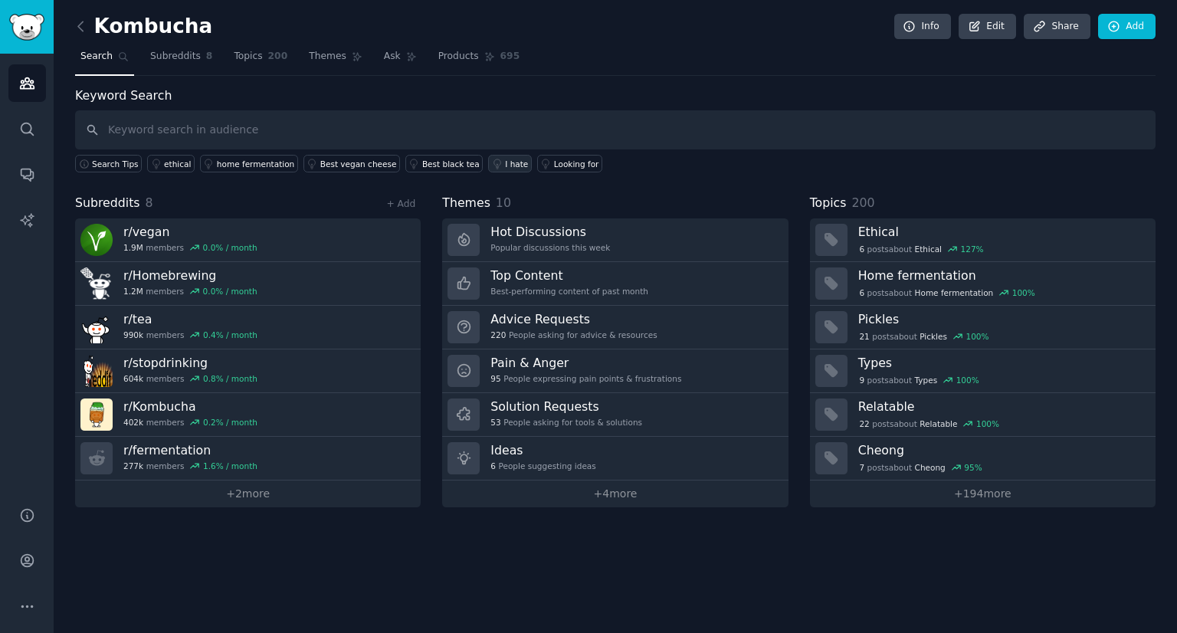
click at [492, 159] on icon at bounding box center [497, 164] width 11 height 11
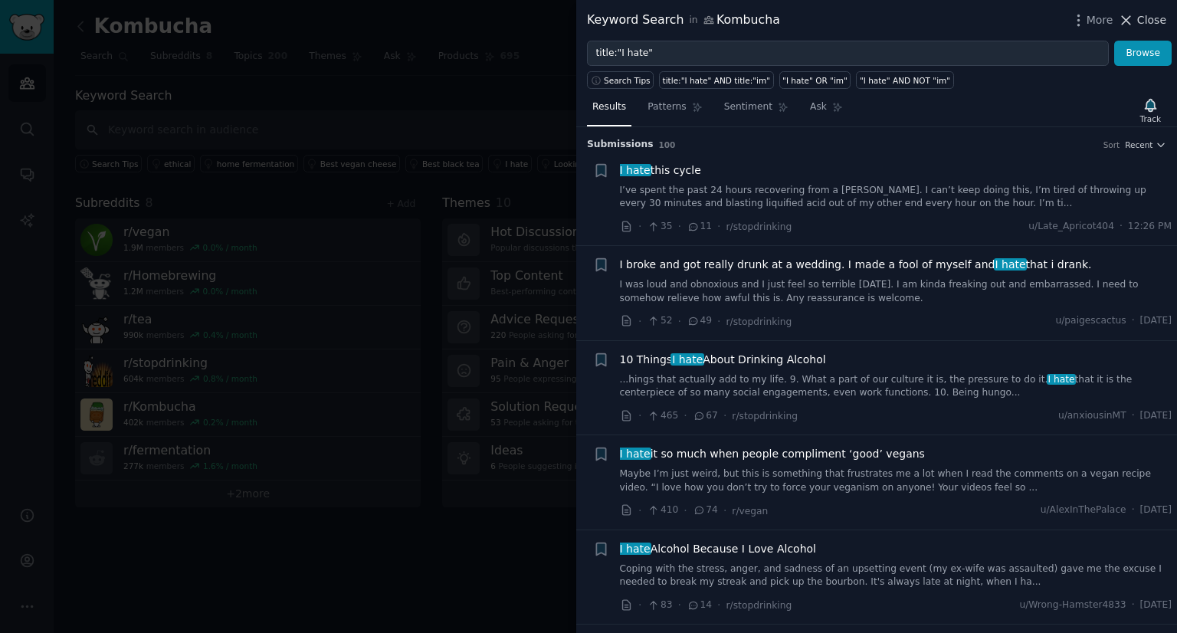
click at [1142, 25] on span "Close" at bounding box center [1151, 20] width 29 height 16
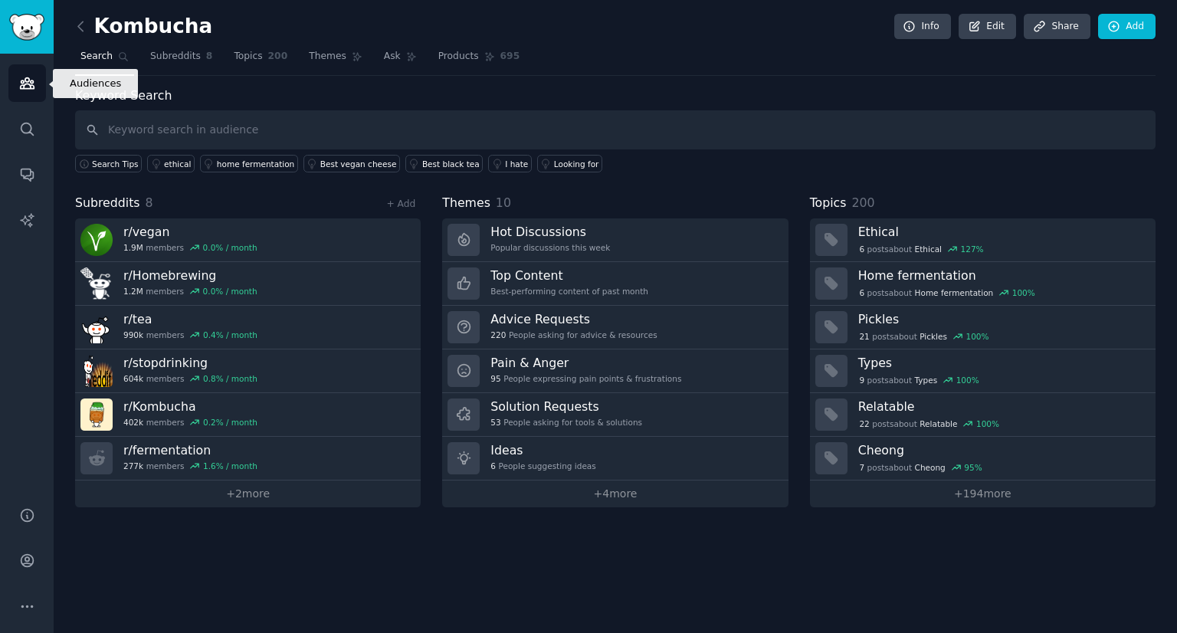
click at [31, 93] on link "Audiences" at bounding box center [27, 83] width 38 height 38
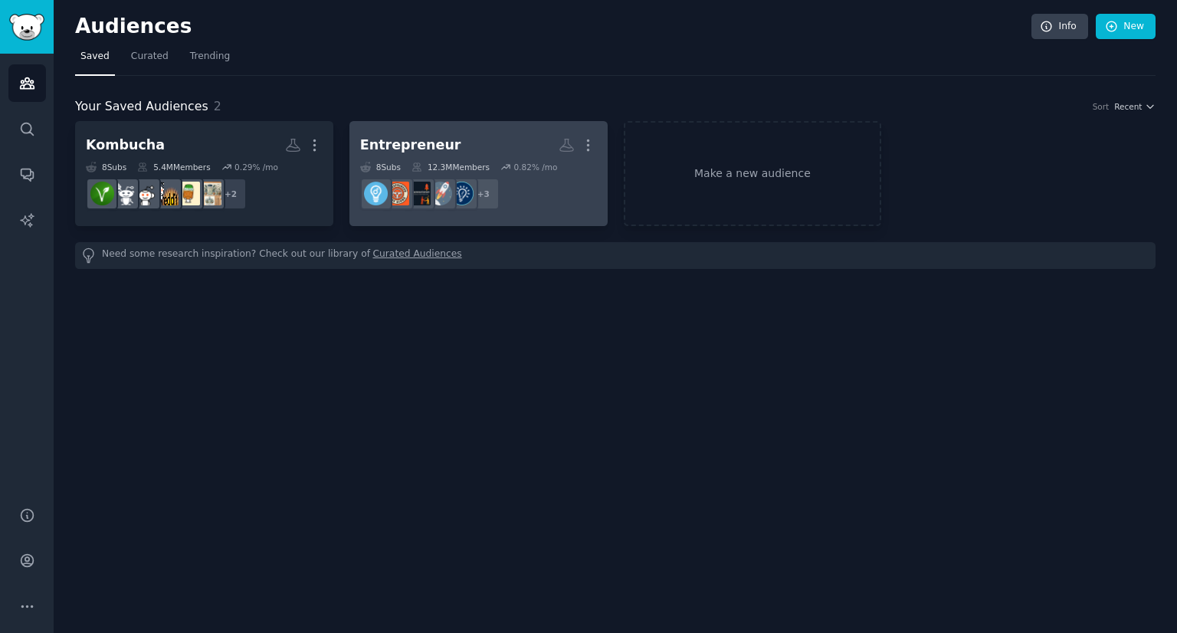
click at [404, 152] on div "Entrepreneur" at bounding box center [410, 145] width 101 height 19
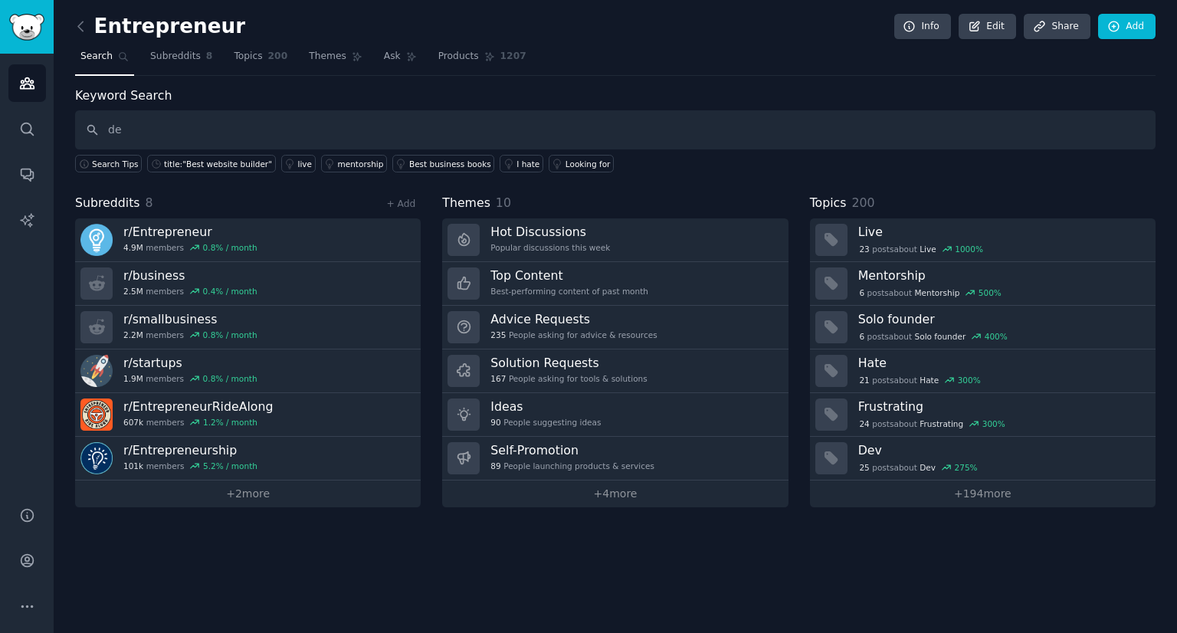
type input "d"
type input "s"
type input "soft drinks"
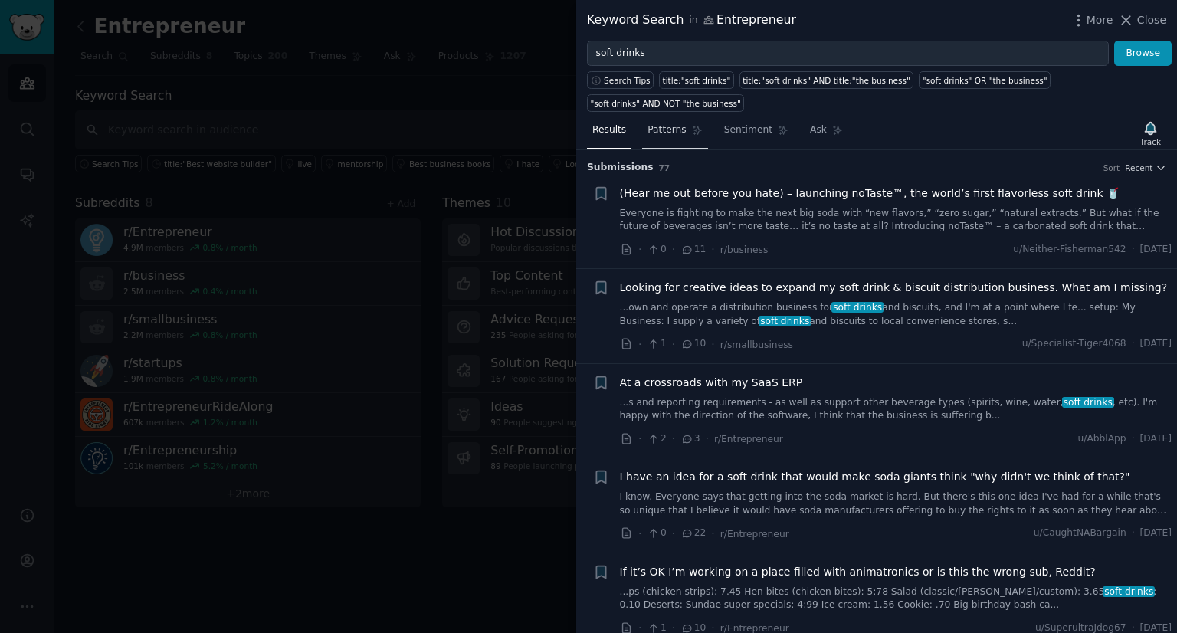
click at [660, 123] on span "Patterns" at bounding box center [666, 130] width 38 height 14
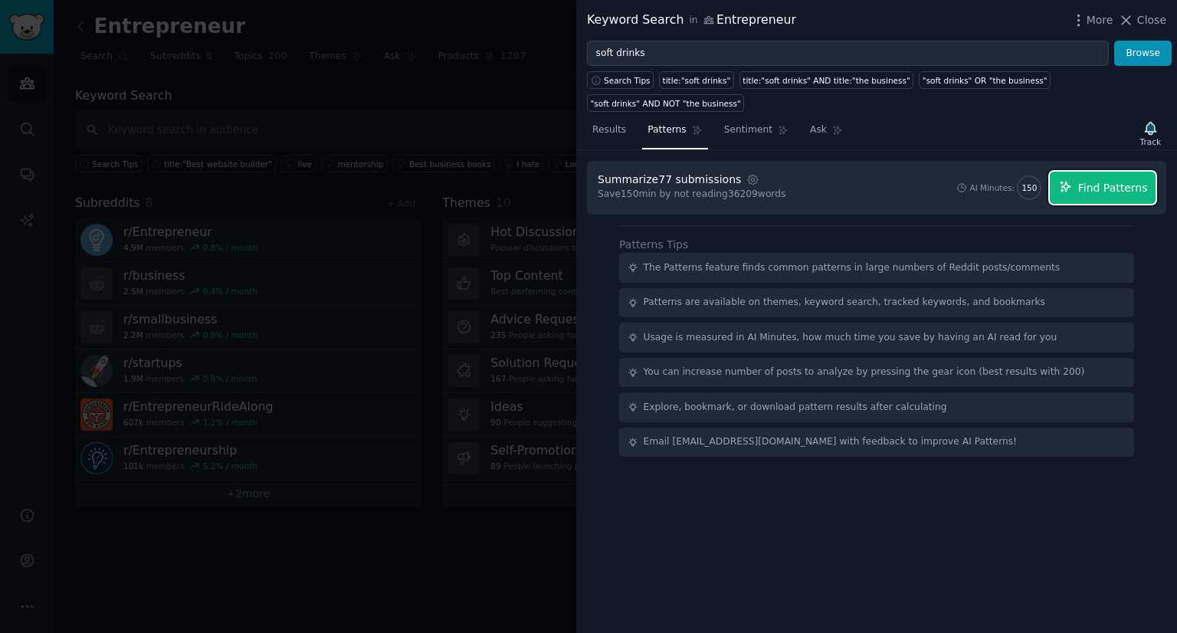
click at [1116, 172] on button "Find Patterns" at bounding box center [1103, 188] width 106 height 32
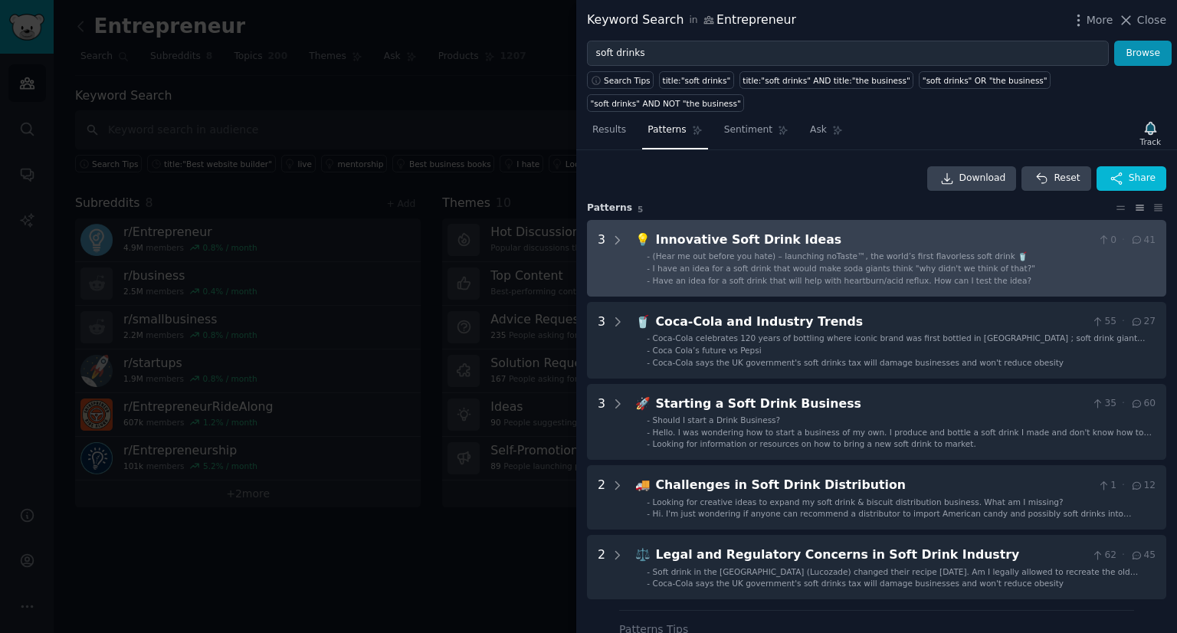
click at [1011, 275] on li "- Have an idea for a soft drink that will help with heartburn/acid reflux. How …" at bounding box center [901, 280] width 509 height 11
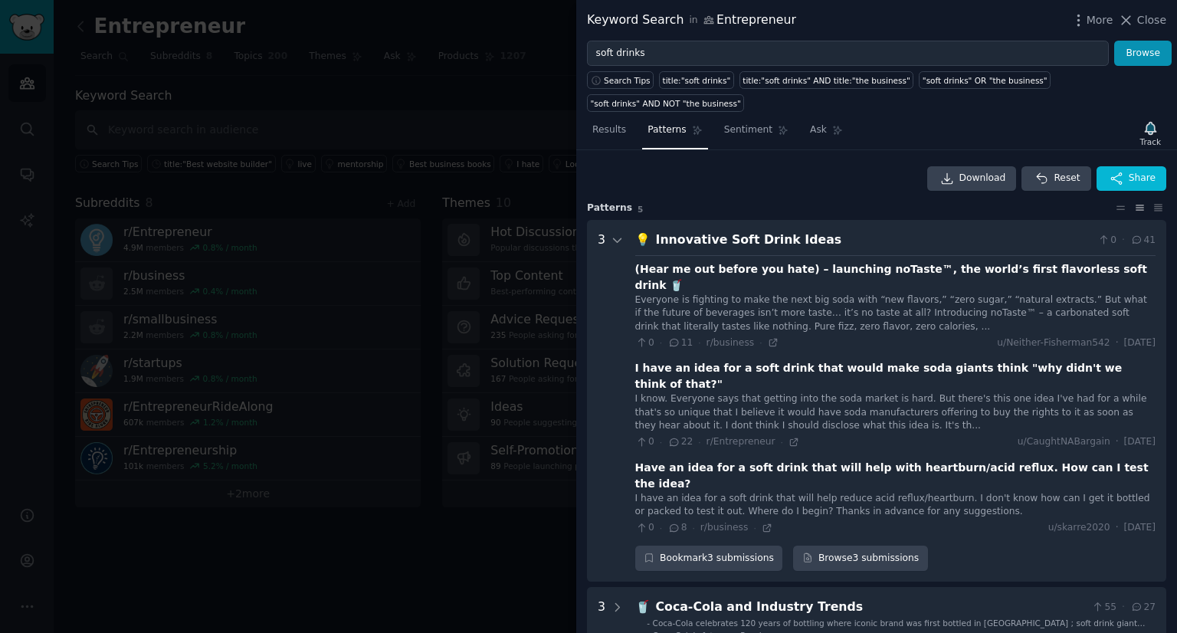
scroll to position [70, 0]
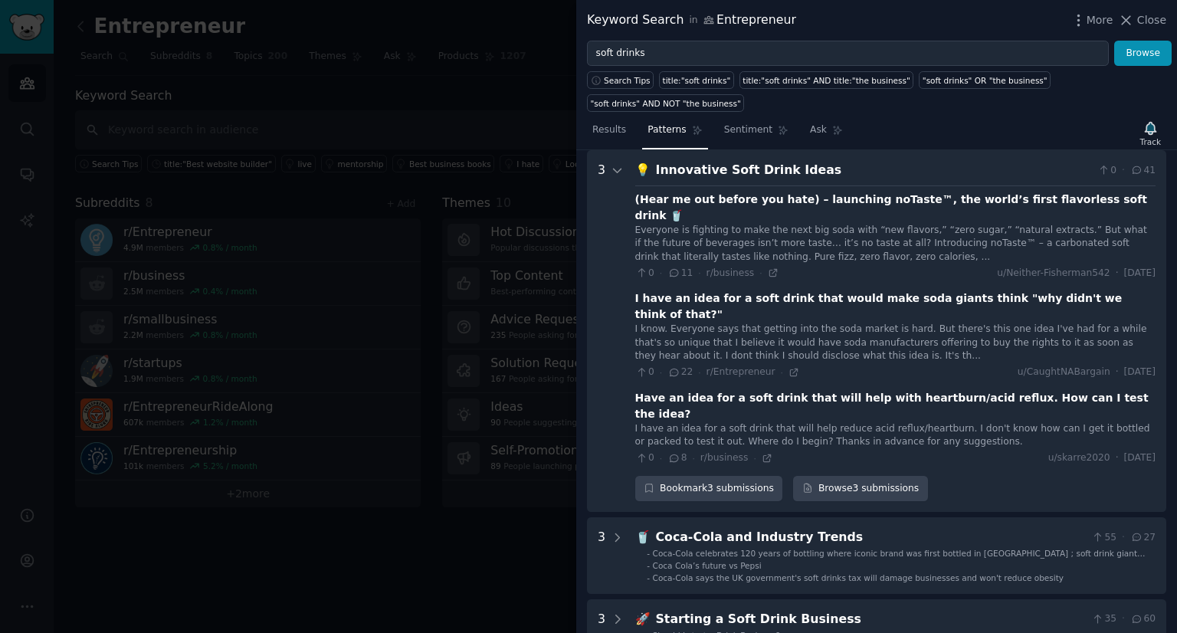
click at [849, 323] on div "I know. Everyone says that getting into the soda market is hard. But there's th…" at bounding box center [895, 343] width 520 height 41
click at [796, 422] on div "I have an idea for a soft drink that will help reduce acid reflux/heartburn. I …" at bounding box center [895, 435] width 520 height 27
click at [722, 323] on div "I know. Everyone says that getting into the soda market is hard. But there's th…" at bounding box center [895, 343] width 520 height 41
click at [1075, 290] on div "I have an idea for a soft drink that would make soda giants think "why didn't w…" at bounding box center [895, 306] width 520 height 32
click at [674, 367] on icon at bounding box center [674, 372] width 14 height 11
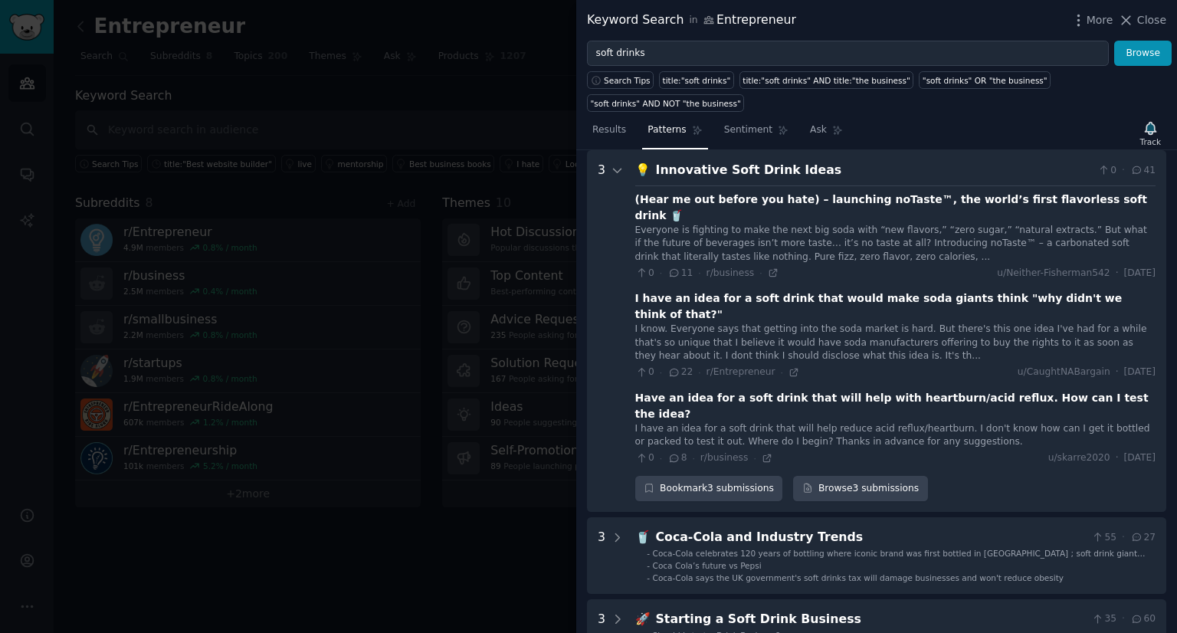
click at [635, 323] on div "I know. Everyone says that getting into the soda market is hard. But there's th…" at bounding box center [895, 343] width 520 height 41
click at [740, 290] on div "I have an idea for a soft drink that would make soda giants think "why didn't w…" at bounding box center [895, 306] width 520 height 32
click at [749, 150] on Ideas "3 💡 Innovative Soft Drink Ideas 0 · 41 (Hear me out before you hate) – launchin…" at bounding box center [876, 331] width 579 height 362
click at [749, 120] on link "Sentiment" at bounding box center [756, 133] width 75 height 31
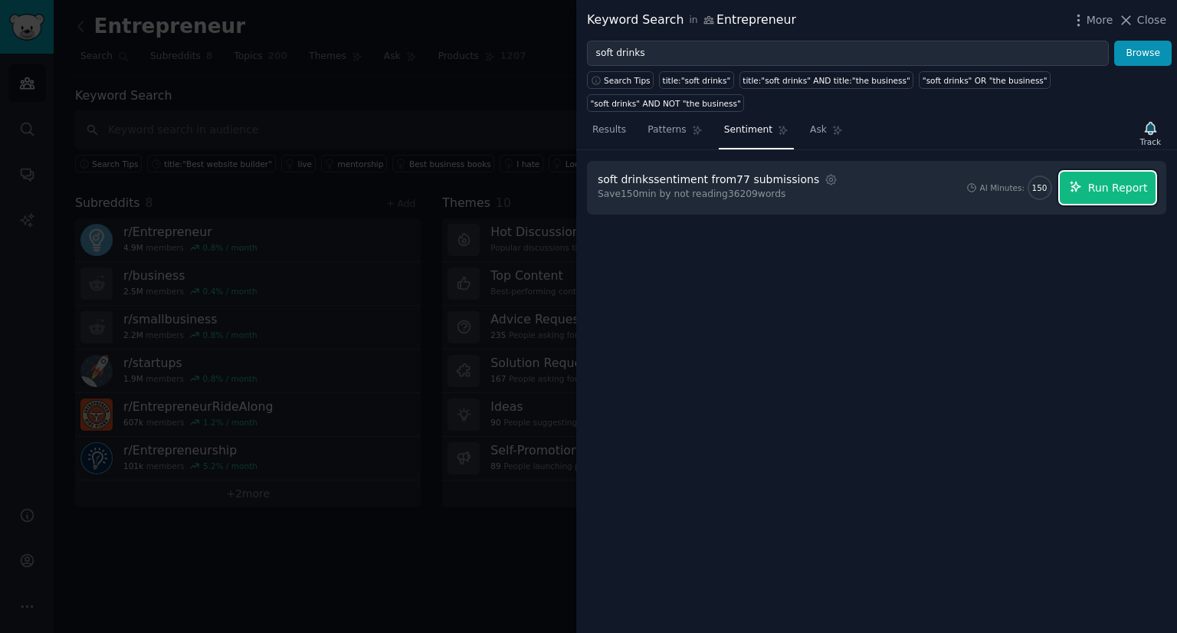
click at [1114, 172] on button "Run Report" at bounding box center [1108, 188] width 96 height 32
